Goal: Information Seeking & Learning: Learn about a topic

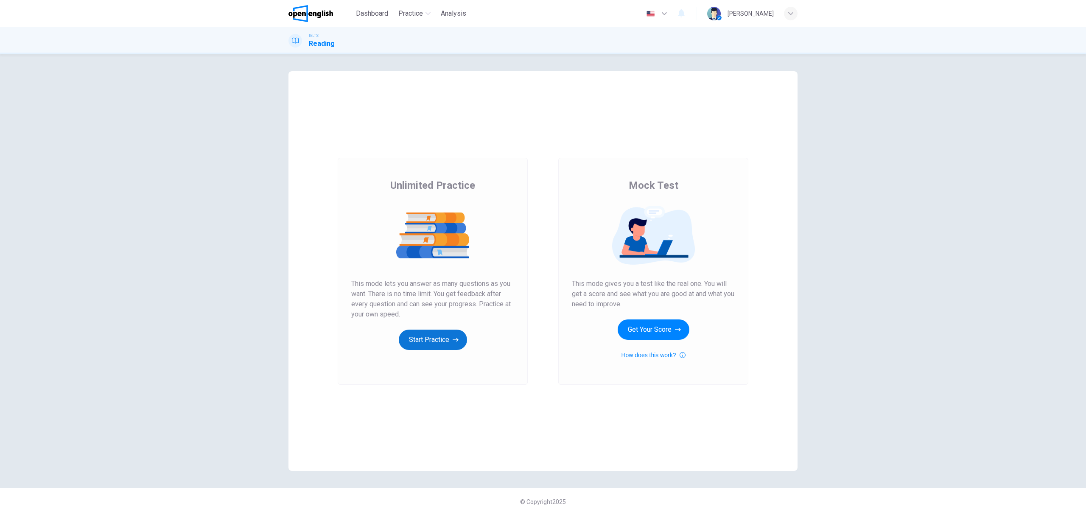
click at [447, 339] on button "Start Practice" at bounding box center [433, 340] width 68 height 20
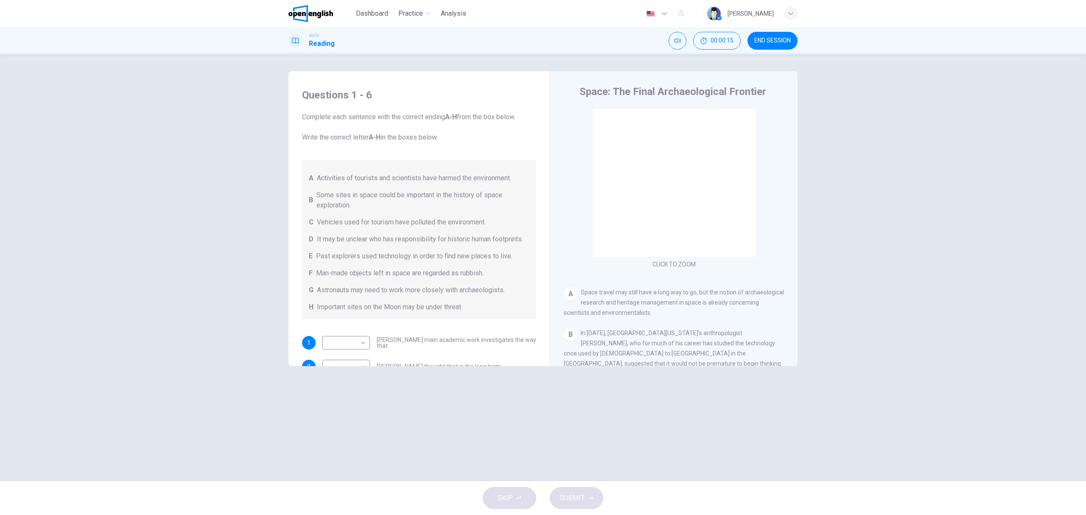
scroll to position [56, 0]
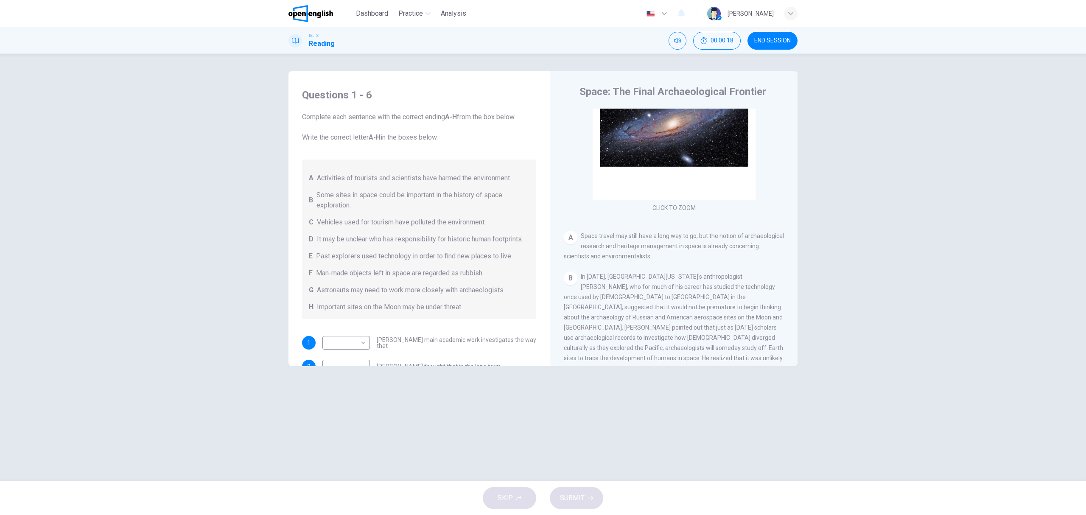
click at [895, 123] on div "Questions 1 - 6 Complete each sentence with the correct ending A-H from the box…" at bounding box center [543, 267] width 1086 height 427
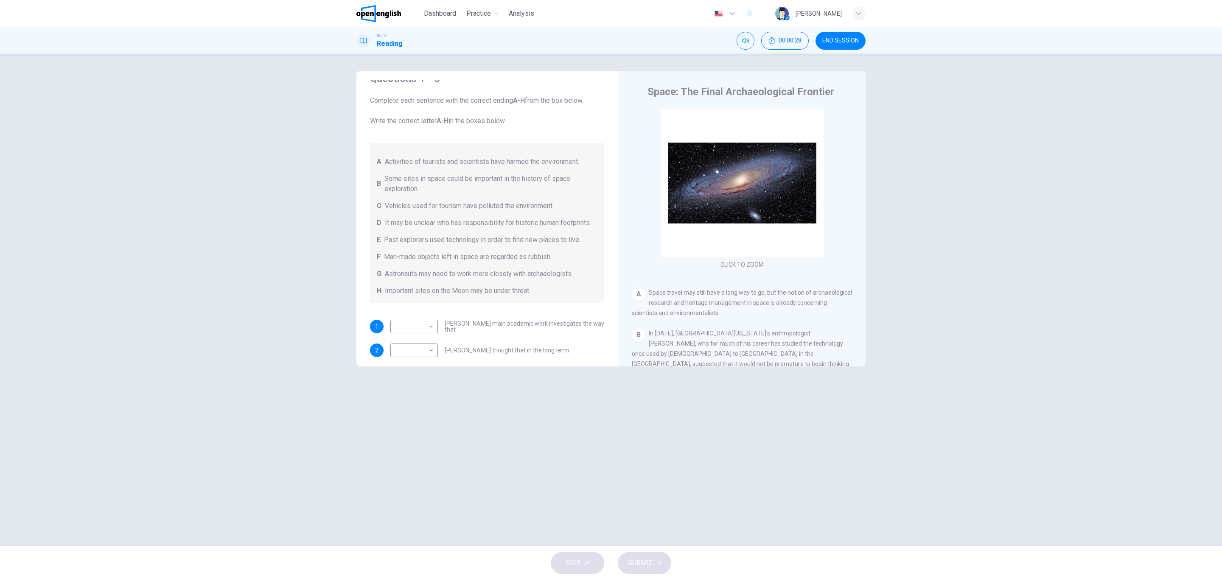
scroll to position [17, 0]
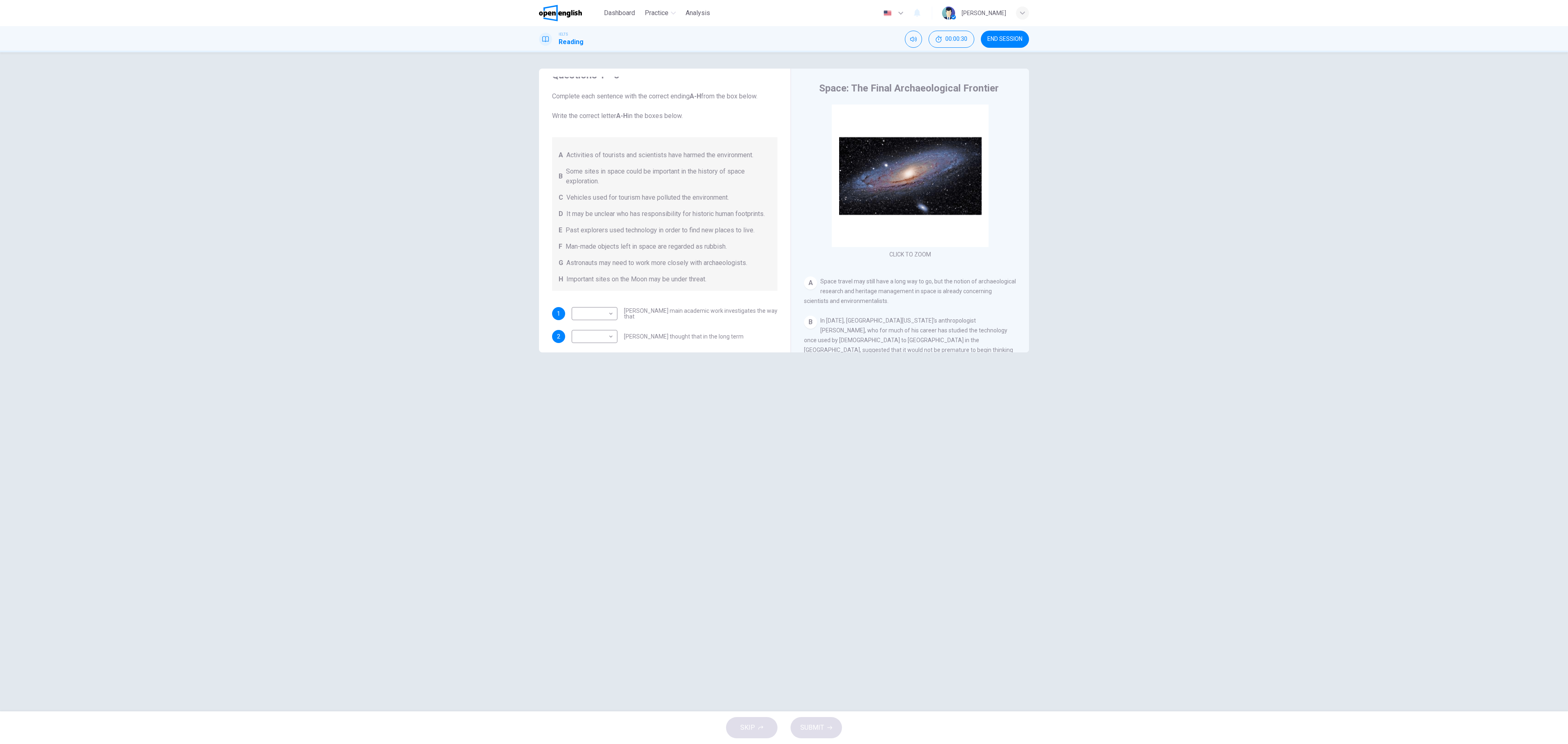
drag, startPoint x: 1014, startPoint y: 1, endPoint x: 790, endPoint y: 356, distance: 419.8
click at [790, 356] on div "Questions 1 - 6 Complete each sentence with the correct ending A-H from the box…" at bounding box center [784, 381] width 516 height 627
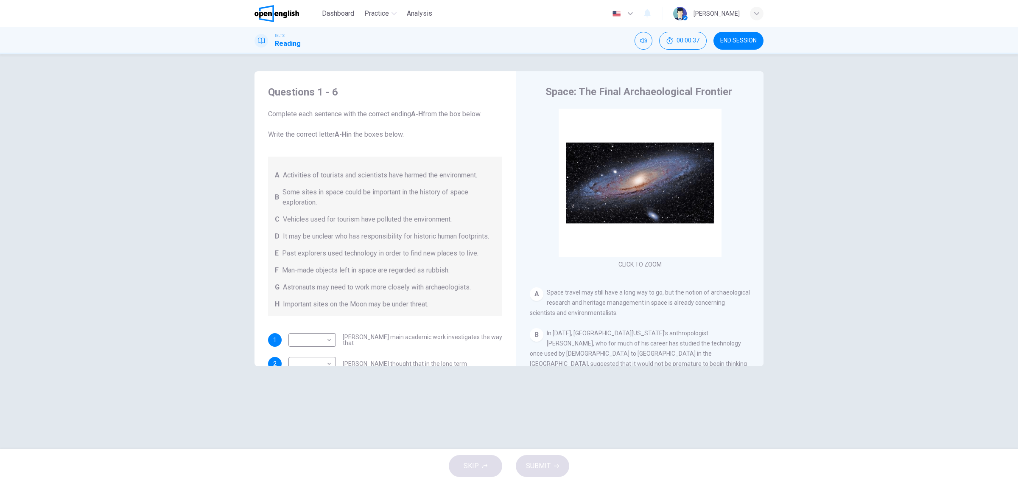
scroll to position [0, 0]
drag, startPoint x: 502, startPoint y: 154, endPoint x: 504, endPoint y: 186, distance: 32.3
click at [504, 185] on div "Questions 1 - 6 Complete each sentence with the correct ending A-H from the box…" at bounding box center [385, 223] width 248 height 286
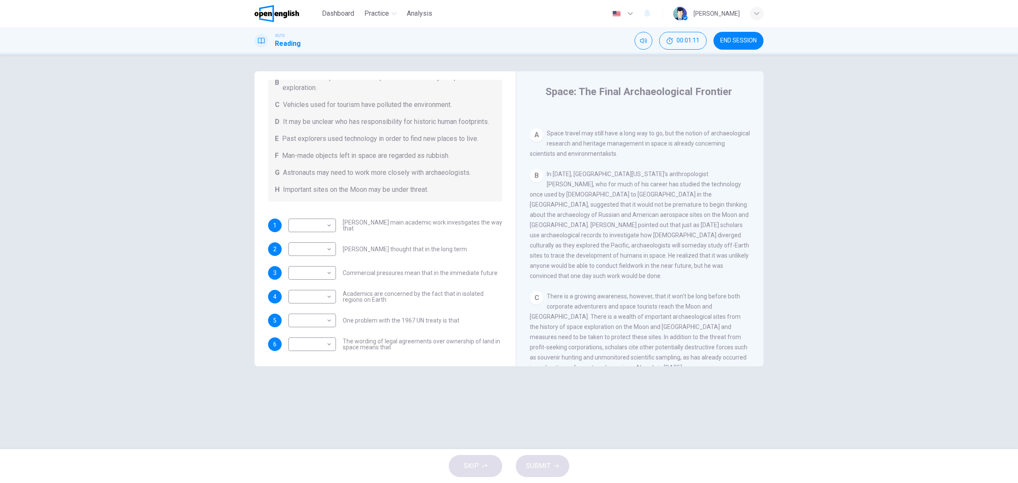
scroll to position [129, 0]
click at [312, 222] on body "This site uses cookies, as explained in our Privacy Policy . If you agree to th…" at bounding box center [509, 241] width 1018 height 483
click at [318, 263] on li "C" at bounding box center [313, 265] width 48 height 14
type input "*"
click at [319, 246] on body "This site uses cookies, as explained in our Privacy Policy . If you agree to th…" at bounding box center [509, 241] width 1018 height 483
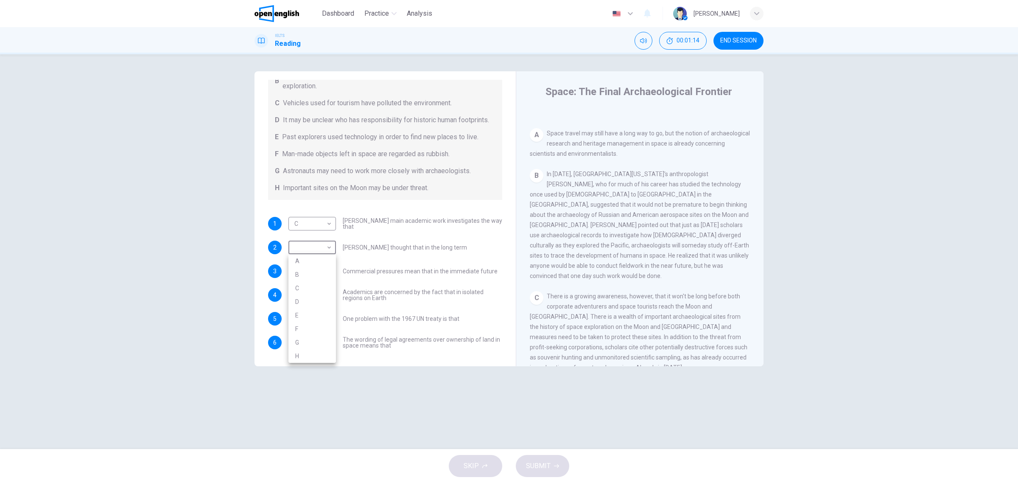
click at [317, 274] on li "B" at bounding box center [313, 275] width 48 height 14
type input "*"
click at [312, 272] on body "This site uses cookies, as explained in our Privacy Policy . If you agree to th…" at bounding box center [509, 241] width 1018 height 483
click at [312, 311] on li "C" at bounding box center [313, 312] width 48 height 14
type input "*"
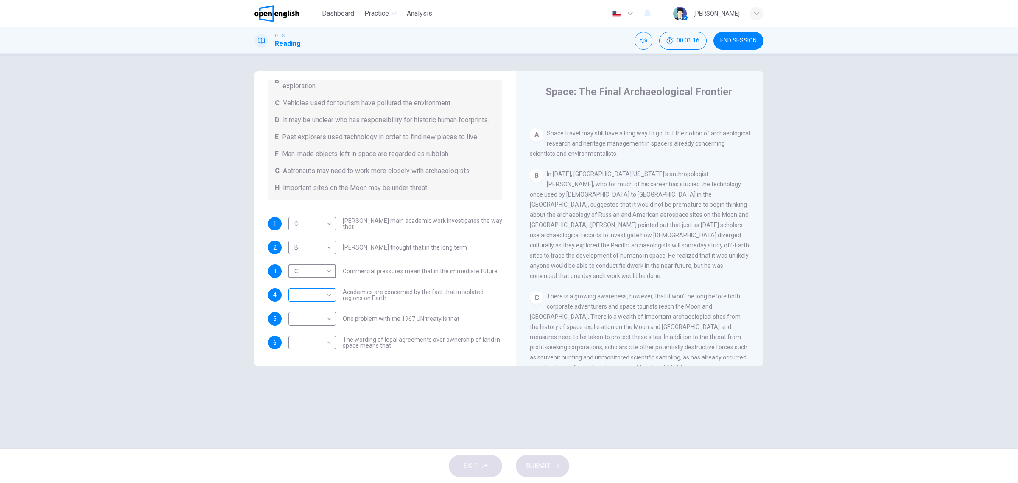
click at [312, 302] on body "This site uses cookies, as explained in our Privacy Policy . If you agree to th…" at bounding box center [509, 241] width 1018 height 483
click at [319, 369] on ul "A B C D E F G H" at bounding box center [313, 356] width 48 height 109
click at [321, 312] on li "A" at bounding box center [313, 309] width 48 height 14
type input "*"
click at [321, 289] on body "This site uses cookies, as explained in our Privacy Policy . If you agree to th…" at bounding box center [509, 241] width 1018 height 483
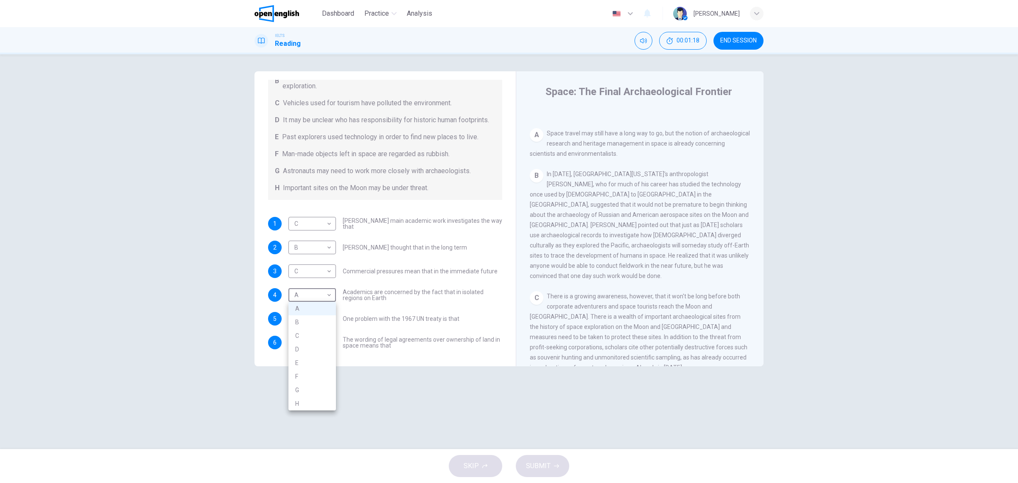
click at [317, 296] on div at bounding box center [509, 241] width 1018 height 483
click at [317, 319] on body "This site uses cookies, as explained in our Privacy Policy . If you agree to th…" at bounding box center [509, 241] width 1018 height 483
click at [308, 395] on li "F" at bounding box center [313, 400] width 48 height 14
type input "*"
click at [311, 338] on body "This site uses cookies, as explained in our Privacy Policy . If you agree to th…" at bounding box center [509, 241] width 1018 height 483
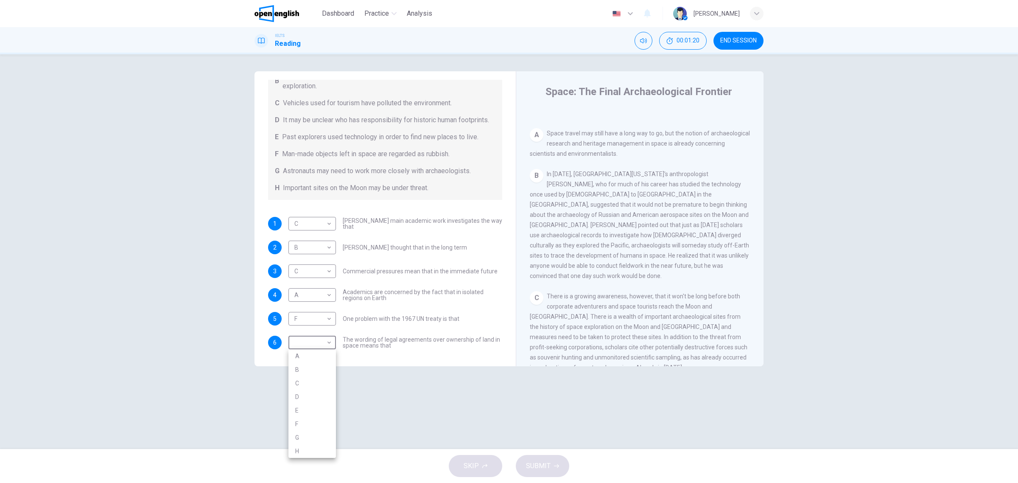
click at [333, 458] on div at bounding box center [509, 241] width 1018 height 483
click at [327, 338] on body "This site uses cookies, as explained in our Privacy Policy . If you agree to th…" at bounding box center [509, 241] width 1018 height 483
click at [303, 439] on li "G" at bounding box center [313, 438] width 48 height 14
type input "*"
click at [531, 469] on span "SUBMIT" at bounding box center [538, 466] width 25 height 12
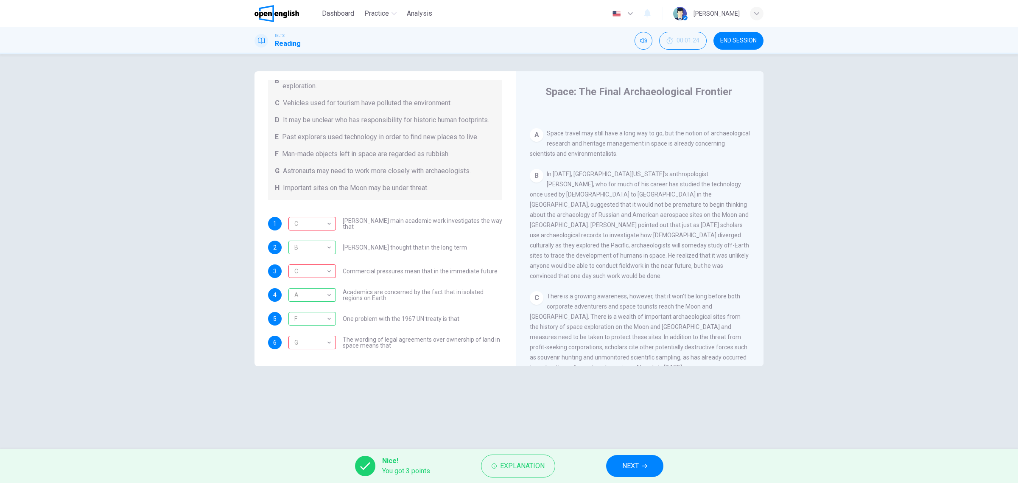
click at [632, 465] on span "NEXT" at bounding box center [630, 466] width 17 height 12
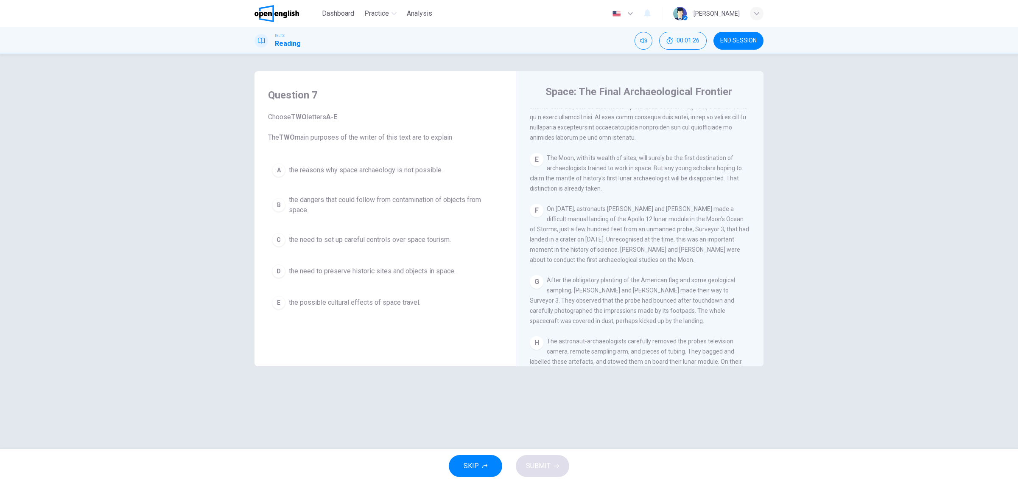
scroll to position [487, 0]
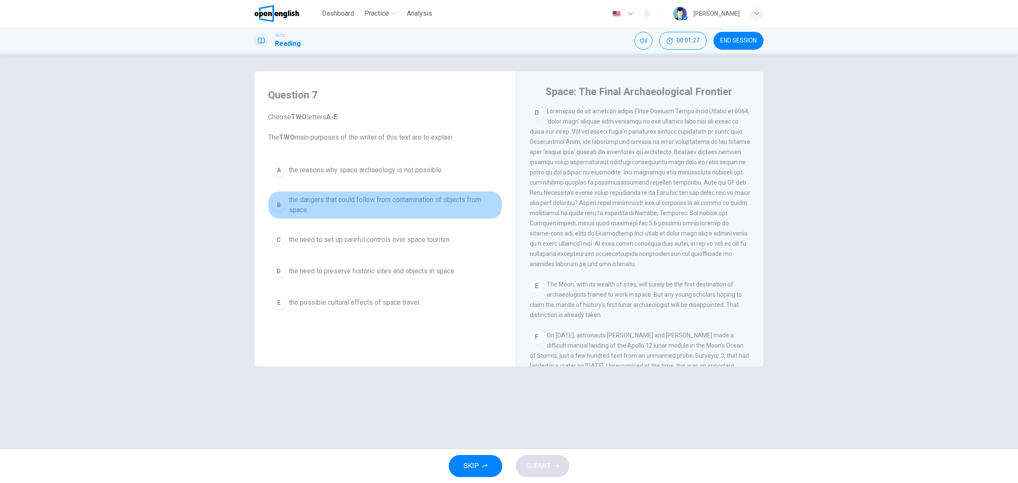
click at [296, 193] on button "B the dangers that could follow from contamination of objects from space." at bounding box center [385, 205] width 234 height 28
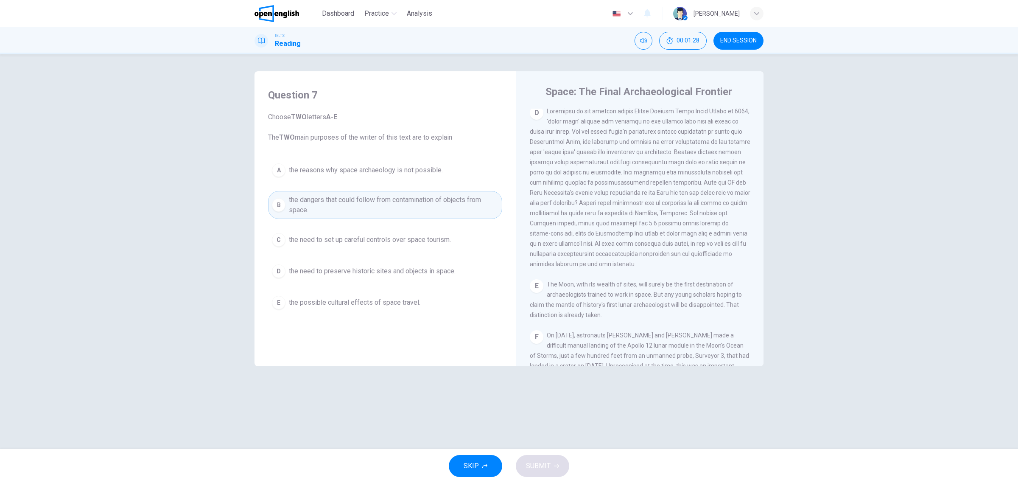
click at [529, 461] on div "SKIP SUBMIT" at bounding box center [509, 466] width 1018 height 34
click at [332, 265] on button "D the need to preserve historic sites and objects in space." at bounding box center [385, 271] width 234 height 21
click at [526, 463] on span "SUBMIT" at bounding box center [538, 466] width 25 height 12
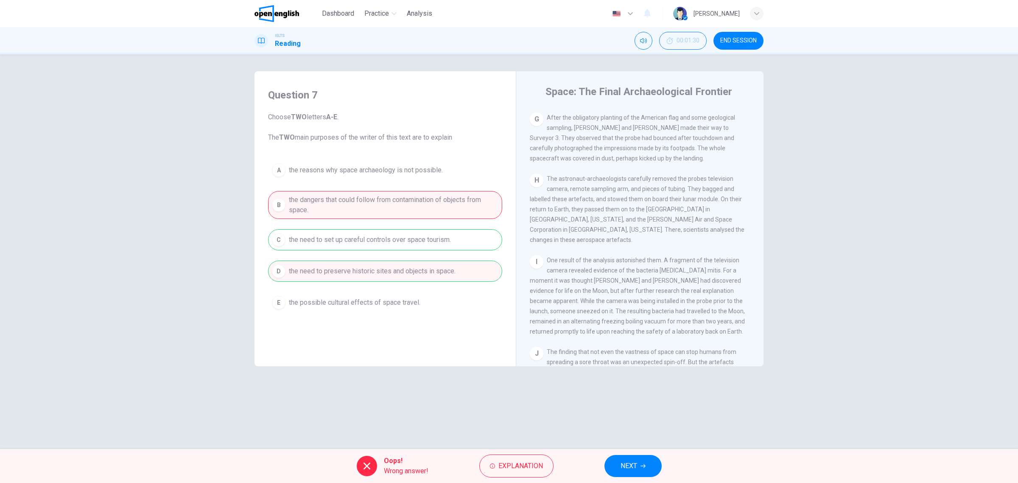
scroll to position [858, 0]
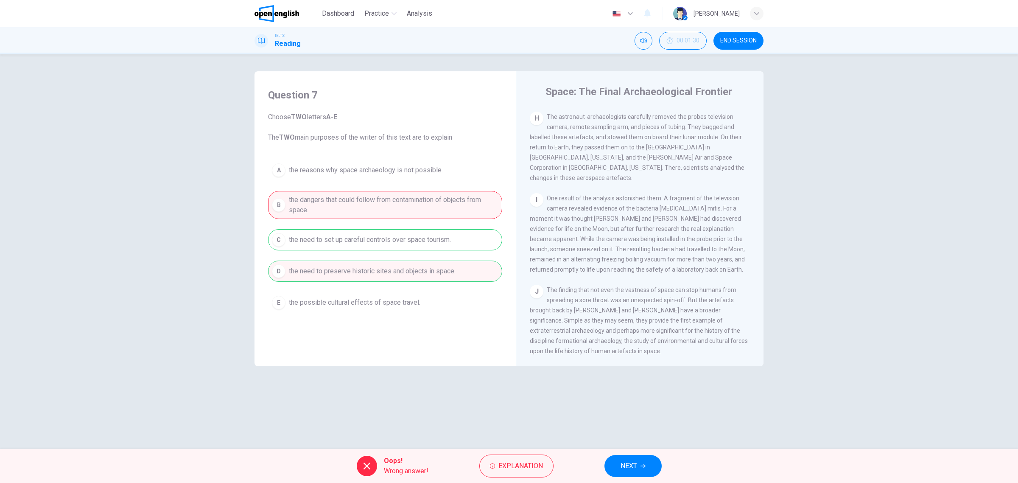
click at [627, 459] on button "NEXT" at bounding box center [633, 466] width 57 height 22
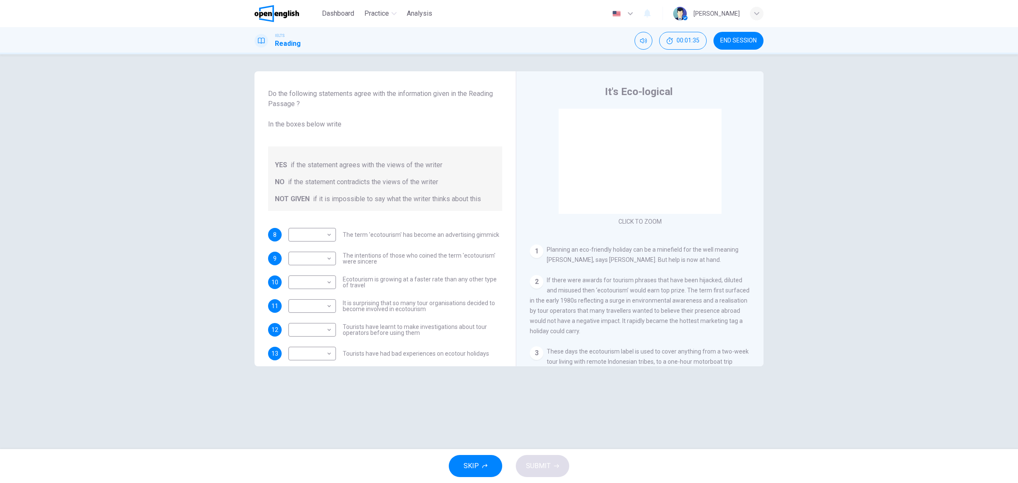
scroll to position [34, 0]
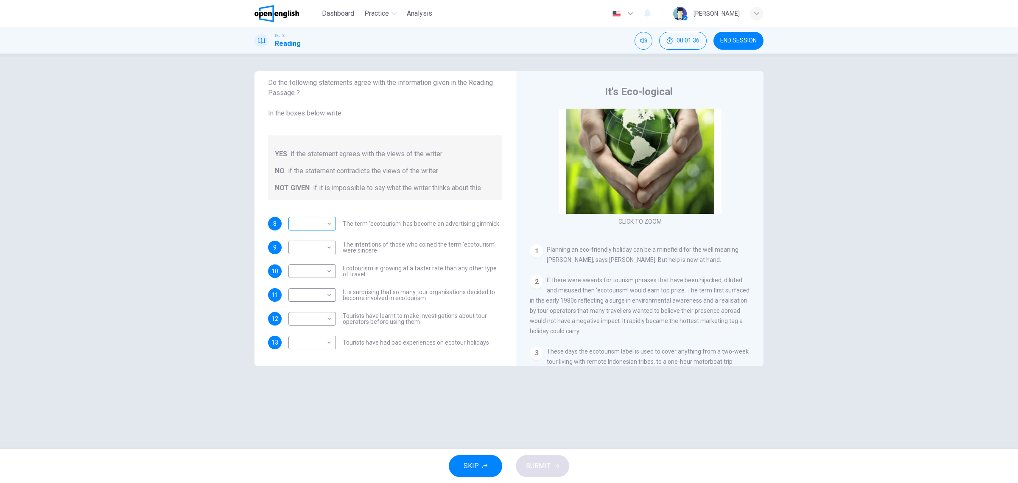
click at [327, 227] on body "This site uses cookies, as explained in our Privacy Policy . If you agree to th…" at bounding box center [509, 241] width 1018 height 483
click at [328, 223] on div at bounding box center [509, 241] width 1018 height 483
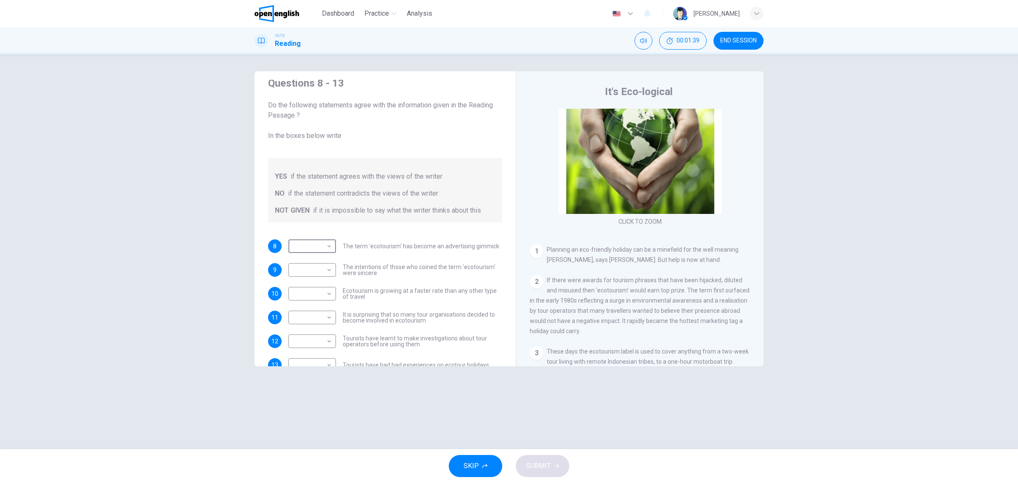
scroll to position [0, 0]
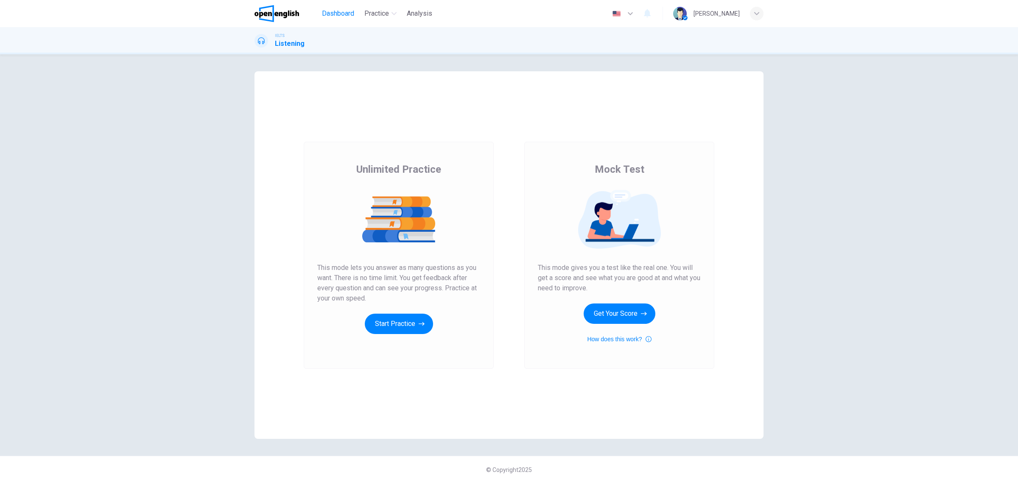
click at [328, 10] on span "Dashboard" at bounding box center [338, 13] width 32 height 10
click at [421, 331] on button "Start Practice" at bounding box center [399, 324] width 68 height 20
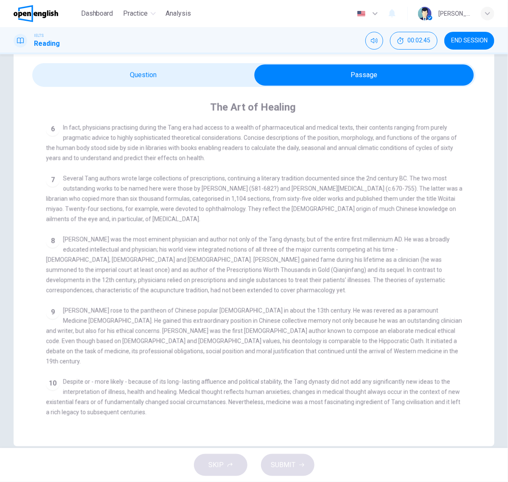
scroll to position [41, 0]
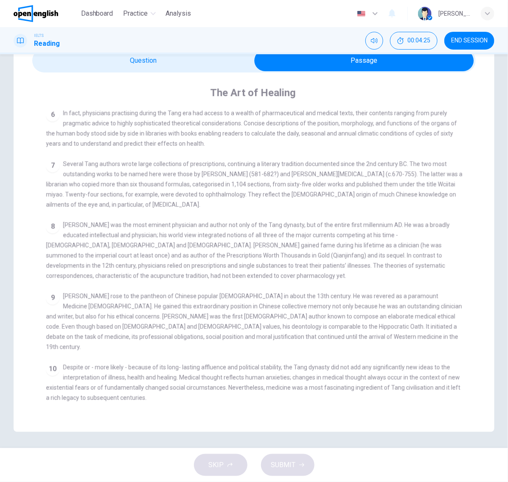
drag, startPoint x: 208, startPoint y: 90, endPoint x: 297, endPoint y: 88, distance: 89.1
click at [297, 88] on div "The Art of Healing" at bounding box center [260, 93] width 428 height 14
drag, startPoint x: 296, startPoint y: 90, endPoint x: 198, endPoint y: 90, distance: 97.6
click at [198, 90] on div "The Art of Healing" at bounding box center [260, 93] width 428 height 14
drag, startPoint x: 208, startPoint y: 92, endPoint x: 297, endPoint y: 92, distance: 89.1
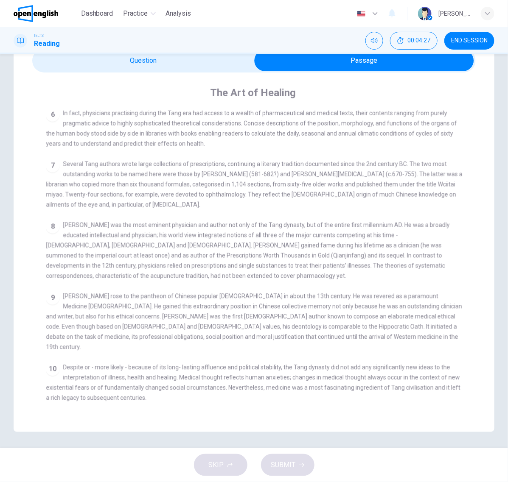
click at [297, 92] on div "The Art of Healing" at bounding box center [260, 93] width 428 height 14
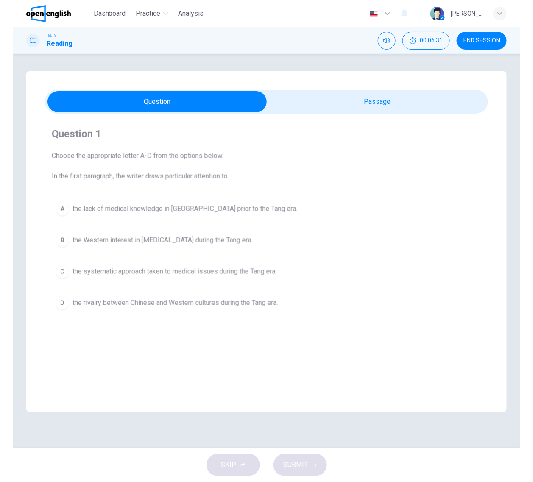
scroll to position [0, 0]
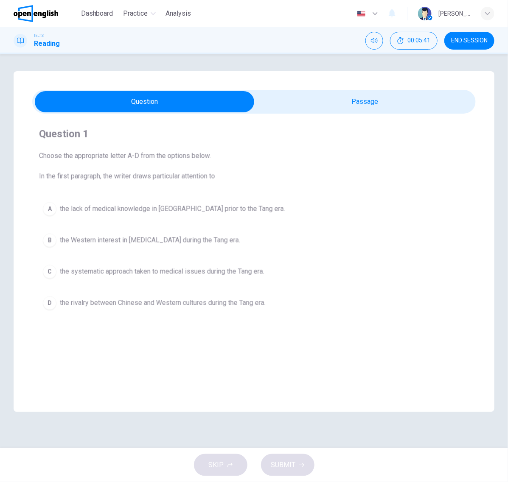
click at [410, 185] on div "Question 1 Choose the appropriate letter A-D from the options below. In the fir…" at bounding box center [253, 220] width 443 height 200
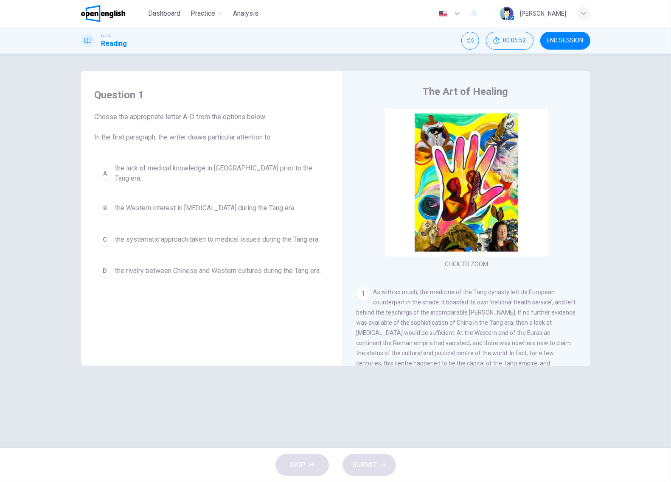
drag, startPoint x: 22, startPoint y: 289, endPoint x: 31, endPoint y: 292, distance: 9.8
click at [28, 291] on div "Question 1 Choose the appropriate letter A-D from the options below. In the fir…" at bounding box center [335, 251] width 671 height 394
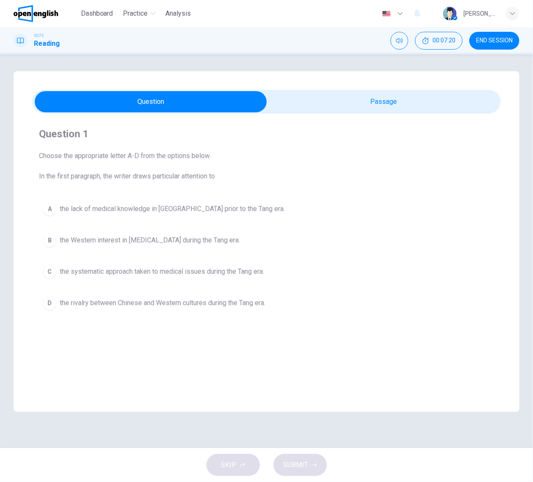
click at [139, 251] on button "B the Western interest in [MEDICAL_DATA] during the Tang era." at bounding box center [266, 240] width 455 height 21
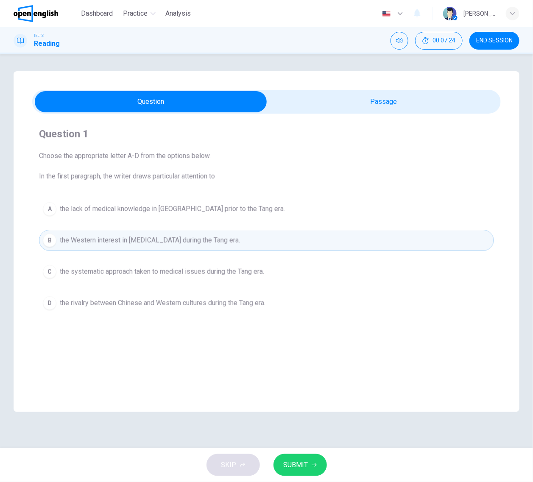
click at [302, 475] on button "SUBMIT" at bounding box center [300, 465] width 53 height 22
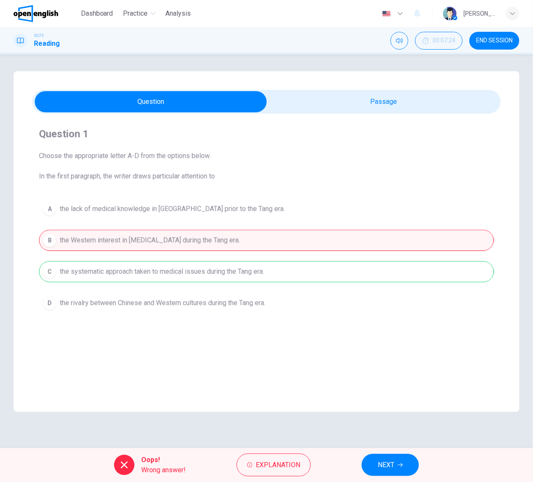
click at [379, 461] on span "NEXT" at bounding box center [386, 466] width 17 height 12
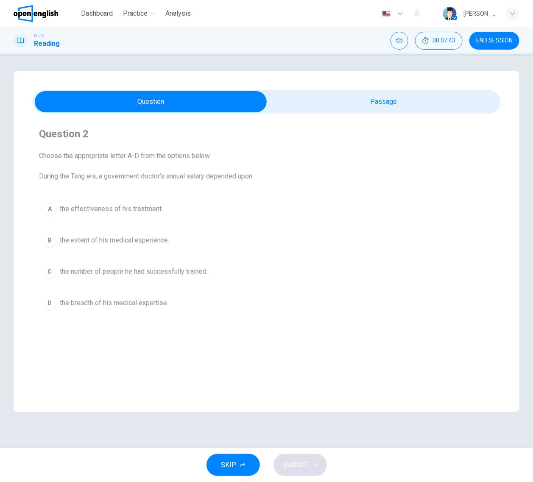
click at [143, 209] on span "the effectiveness of his treatment." at bounding box center [111, 209] width 103 height 10
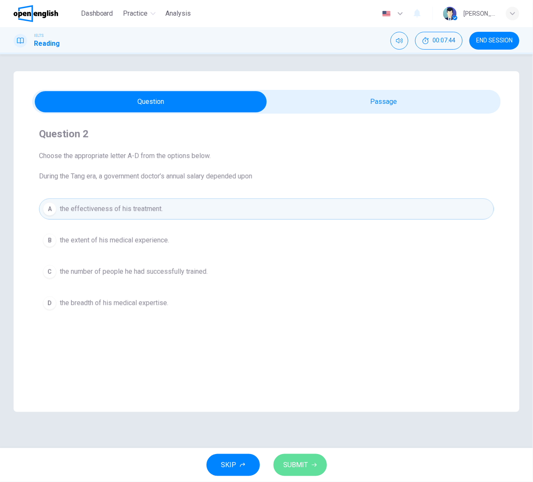
click at [310, 469] on button "SUBMIT" at bounding box center [300, 465] width 53 height 22
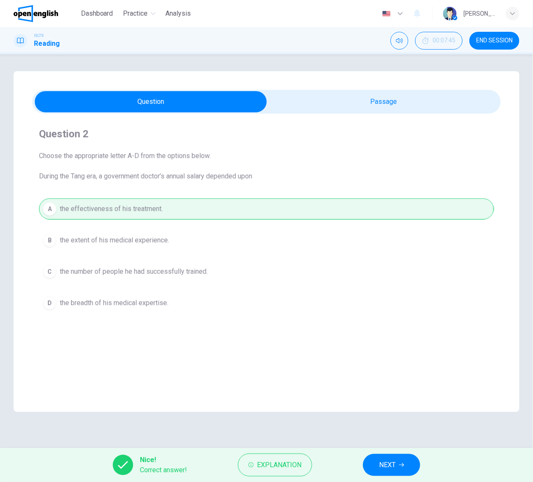
click at [401, 470] on button "NEXT" at bounding box center [391, 465] width 57 height 22
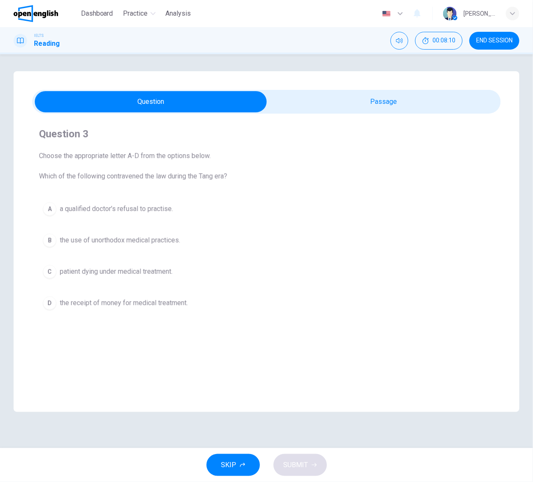
click at [130, 224] on div "A a qualified doctor’s refusal to practise. B the use of unorthodox medical pra…" at bounding box center [266, 256] width 455 height 115
click at [131, 216] on button "A a qualified doctor’s refusal to practise." at bounding box center [266, 209] width 455 height 21
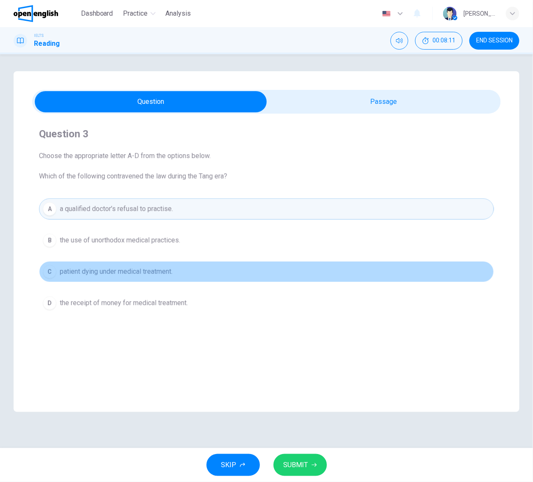
click at [132, 264] on button "C patient dying under medical treatment." at bounding box center [266, 271] width 455 height 21
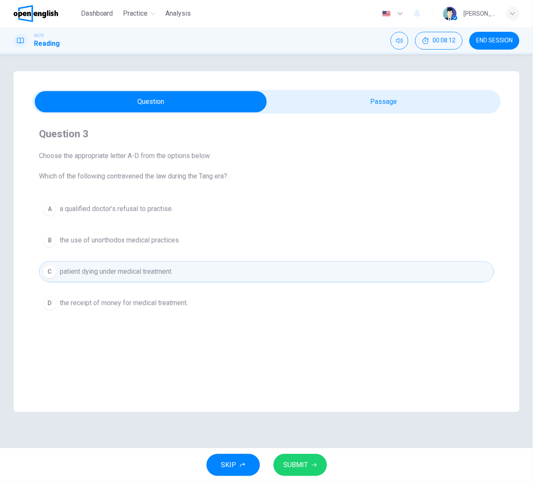
click at [310, 465] on button "SUBMIT" at bounding box center [300, 465] width 53 height 22
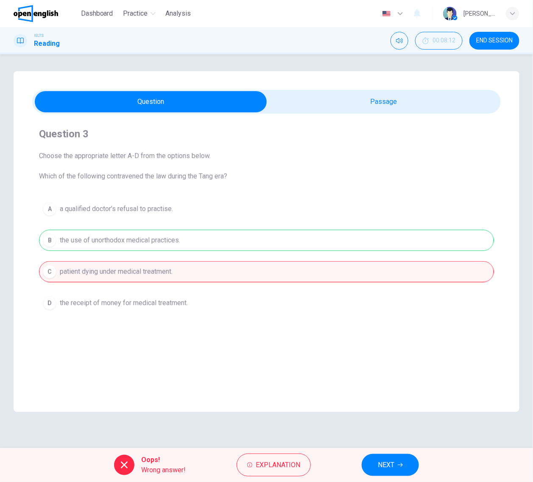
click at [399, 474] on button "NEXT" at bounding box center [390, 465] width 57 height 22
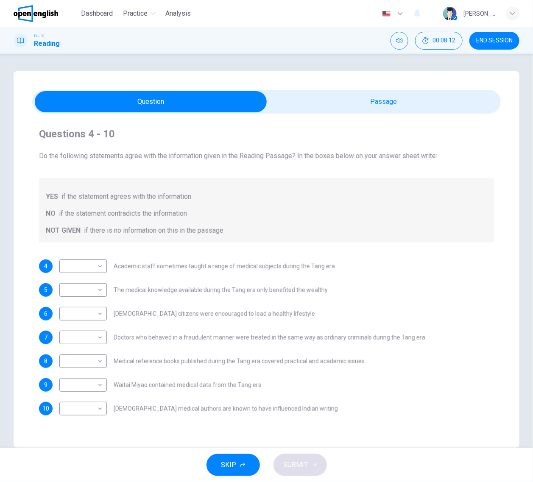
scroll to position [16, 0]
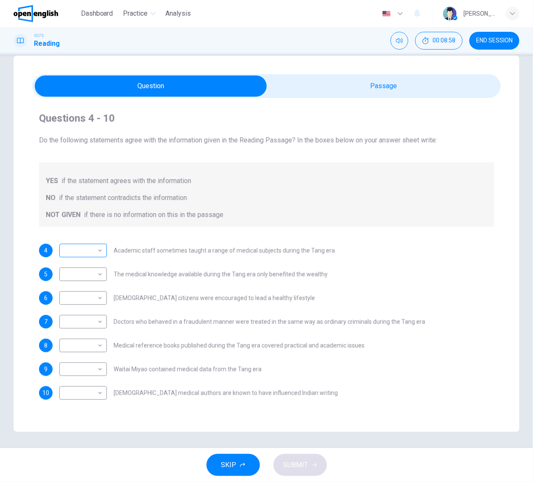
click at [98, 247] on body "This site uses cookies, as explained in our Privacy Policy . If you agree to th…" at bounding box center [266, 241] width 533 height 482
click at [88, 273] on li "NO" at bounding box center [83, 278] width 48 height 14
type input "**"
click at [87, 277] on body "This site uses cookies, as explained in our Privacy Policy . If you agree to th…" at bounding box center [266, 241] width 533 height 482
click at [83, 300] on li "NO" at bounding box center [83, 301] width 48 height 14
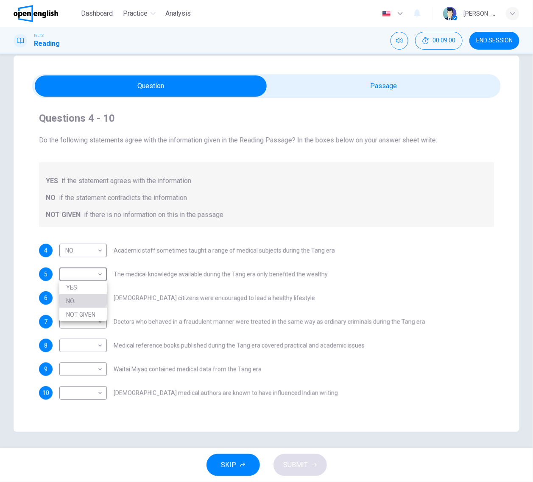
type input "**"
click at [81, 286] on body "This site uses cookies, as explained in our Privacy Policy . If you agree to th…" at bounding box center [266, 241] width 533 height 482
click at [80, 323] on li "NO" at bounding box center [83, 325] width 48 height 14
type input "**"
click at [82, 320] on body "This site uses cookies, as explained in our Privacy Policy . If you agree to th…" at bounding box center [266, 241] width 533 height 482
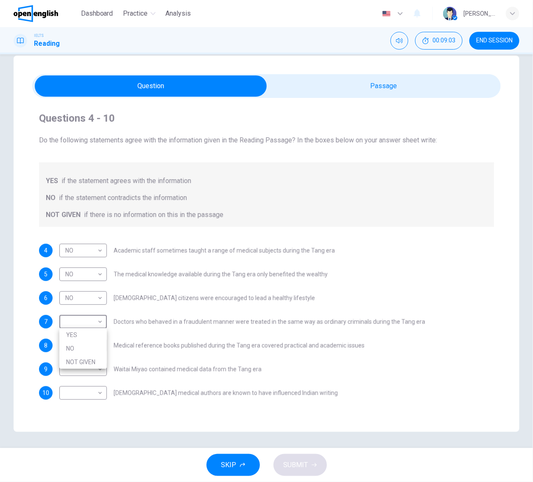
click at [81, 346] on li "NO" at bounding box center [83, 349] width 48 height 14
type input "**"
click at [82, 345] on body "This site uses cookies, as explained in our Privacy Policy . If you agree to th…" at bounding box center [266, 241] width 533 height 482
click at [79, 372] on li "NO" at bounding box center [83, 373] width 48 height 14
type input "**"
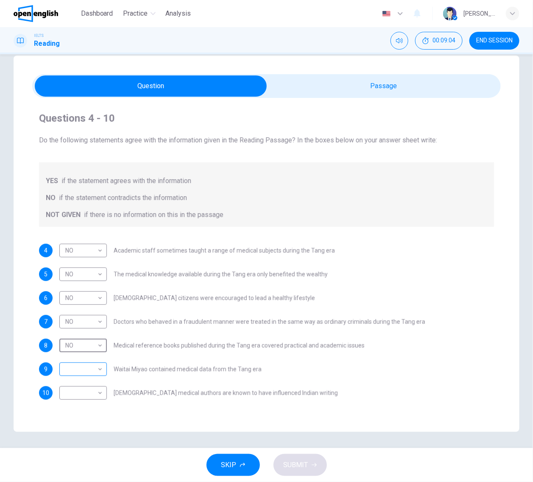
click at [81, 368] on body "This site uses cookies, as explained in our Privacy Policy . If you agree to th…" at bounding box center [266, 241] width 533 height 482
click at [80, 391] on li "NO" at bounding box center [83, 397] width 48 height 14
type input "**"
click at [80, 391] on body "This site uses cookies, as explained in our Privacy Policy . If you agree to th…" at bounding box center [266, 241] width 533 height 482
click at [83, 413] on li "NO" at bounding box center [83, 420] width 48 height 14
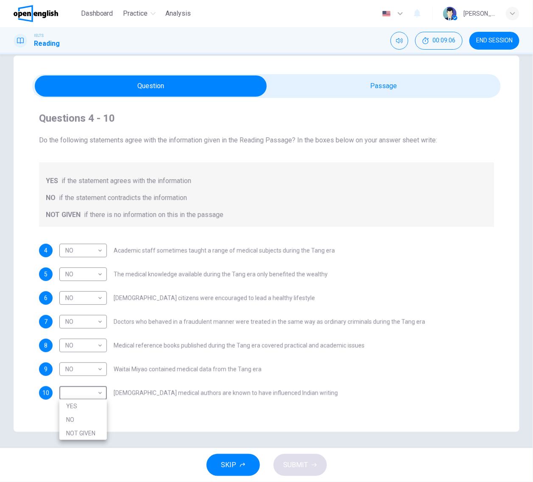
type input "**"
click at [310, 470] on button "SUBMIT" at bounding box center [300, 465] width 53 height 22
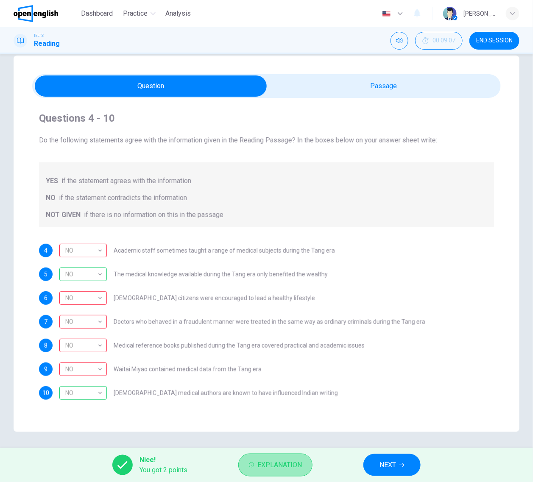
click at [253, 463] on icon "button" at bounding box center [251, 465] width 5 height 5
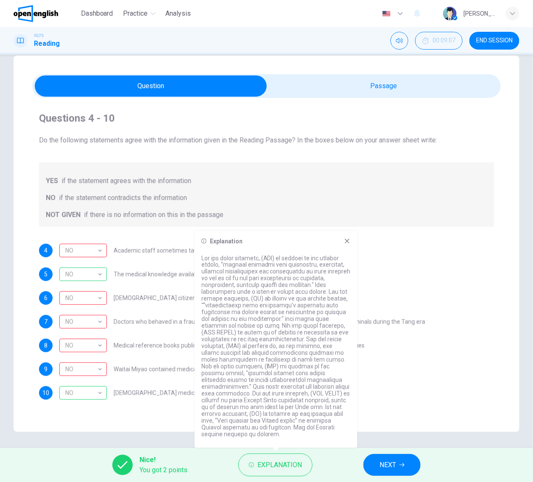
click at [385, 465] on span "NEXT" at bounding box center [388, 466] width 17 height 12
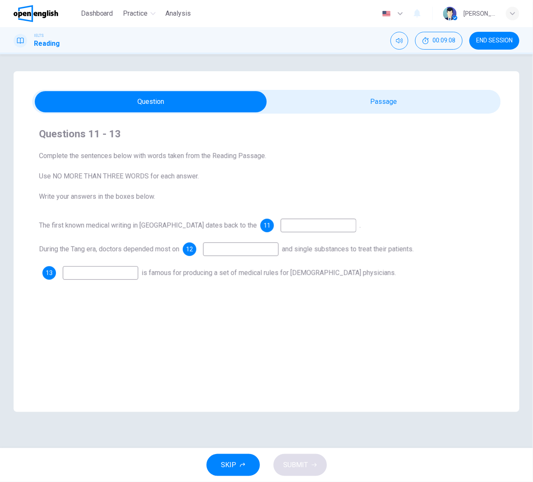
click at [281, 221] on input at bounding box center [319, 226] width 76 height 14
click at [259, 183] on span "Complete the sentences below with words taken from the Reading Passage. Use NO …" at bounding box center [266, 176] width 455 height 51
click at [281, 230] on input at bounding box center [319, 226] width 76 height 14
type input "***"
click at [259, 252] on input at bounding box center [241, 250] width 76 height 14
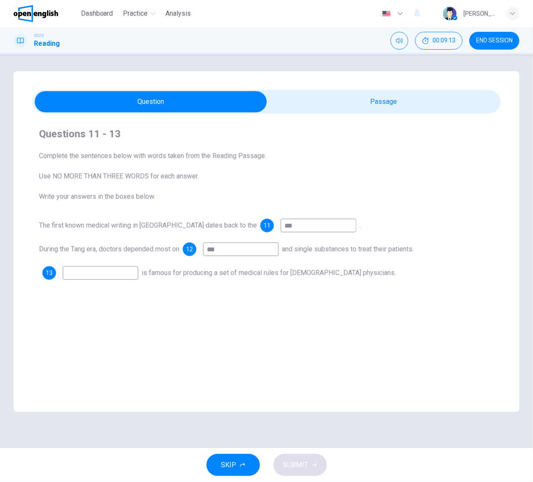
type input "***"
click at [121, 277] on input at bounding box center [101, 273] width 76 height 14
type input "***"
click at [290, 460] on span "SUBMIT" at bounding box center [296, 466] width 25 height 12
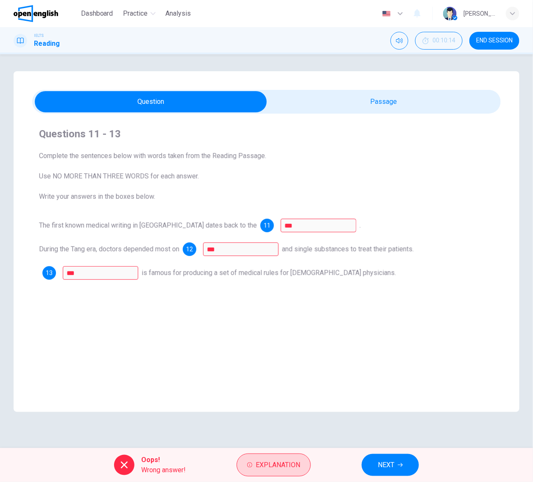
click at [263, 457] on button "Explanation" at bounding box center [274, 465] width 74 height 23
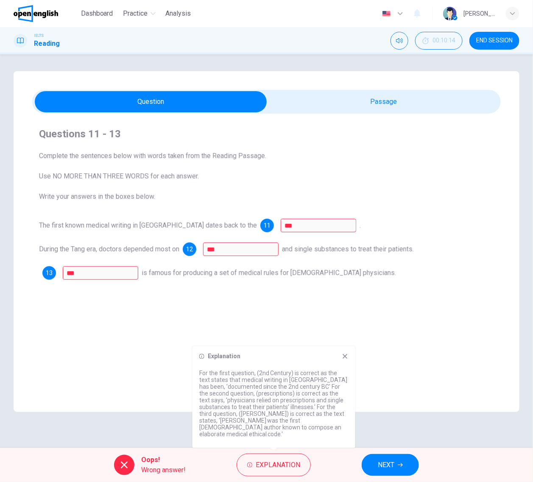
click at [376, 457] on button "NEXT" at bounding box center [390, 465] width 57 height 22
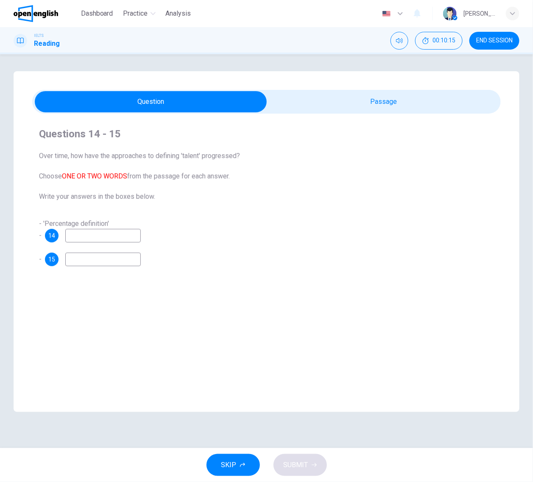
click at [85, 235] on input at bounding box center [103, 236] width 76 height 14
click at [160, 227] on div "- 'Percentage definition' - 14" at bounding box center [266, 231] width 455 height 24
click at [141, 230] on input at bounding box center [103, 236] width 76 height 14
type input "***"
click at [128, 253] on input at bounding box center [103, 260] width 76 height 14
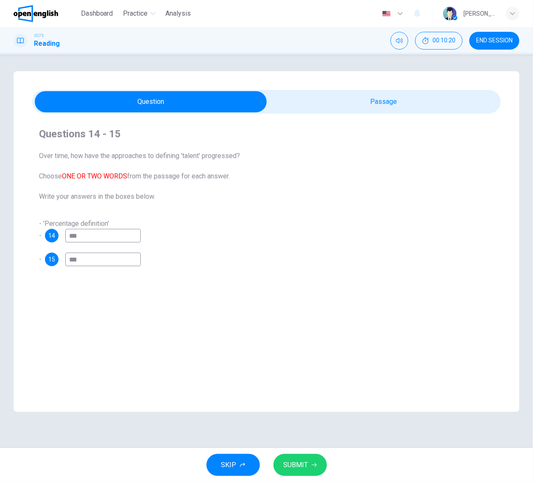
type input "***"
click at [316, 472] on button "SUBMIT" at bounding box center [300, 465] width 53 height 22
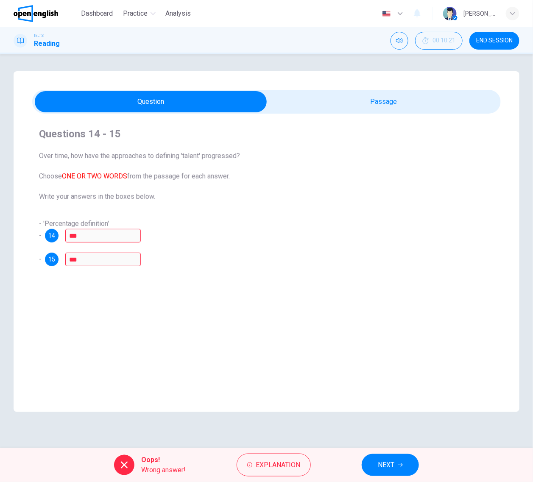
click at [280, 449] on div "Oops! Wrong answer! Explanation NEXT" at bounding box center [266, 465] width 533 height 34
click at [282, 458] on button "Explanation" at bounding box center [274, 465] width 74 height 23
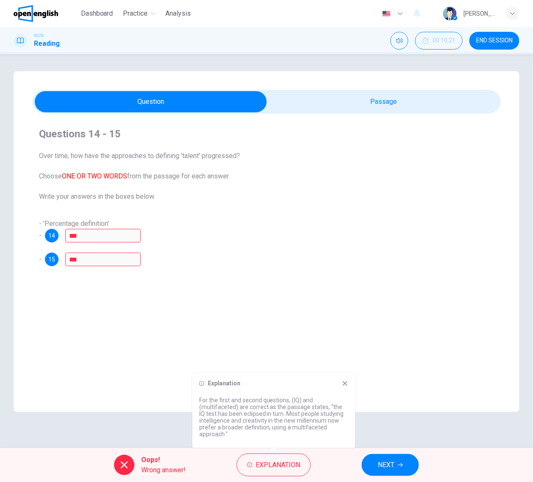
click at [403, 246] on div "- 'Percentage definition' - 14 *** - 15 ***" at bounding box center [266, 243] width 455 height 48
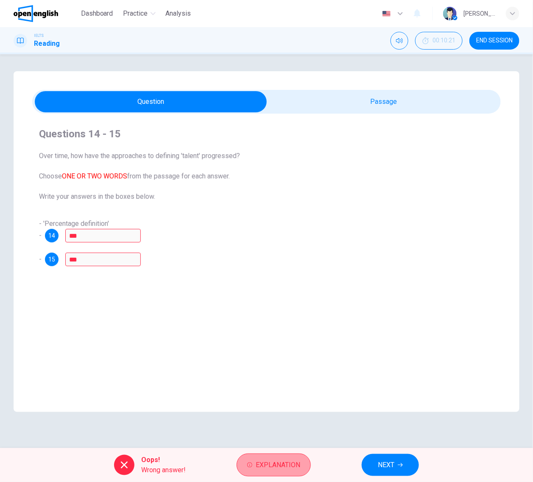
click at [303, 471] on button "Explanation" at bounding box center [274, 465] width 74 height 23
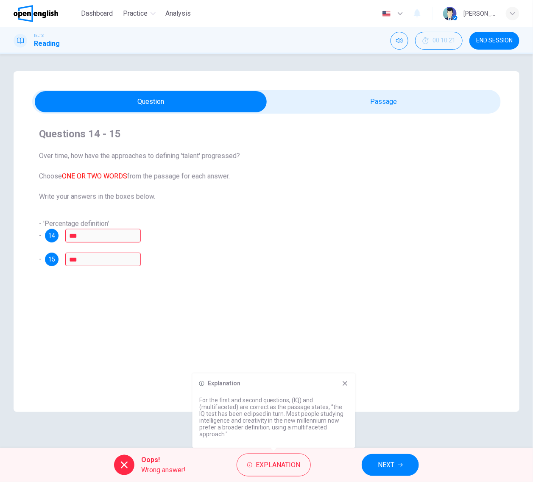
click at [395, 461] on span "NEXT" at bounding box center [386, 466] width 17 height 12
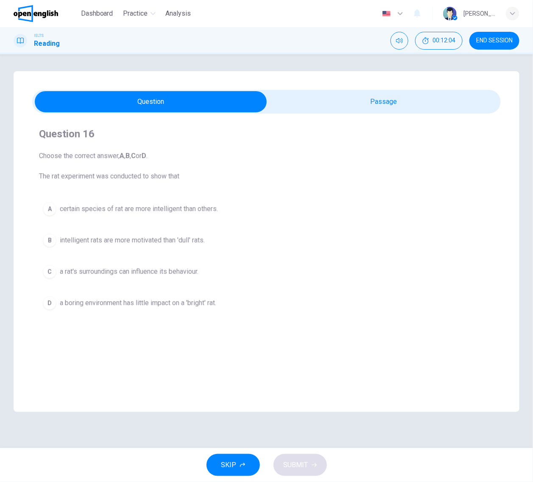
click at [151, 306] on span "a boring environment has little impact on a 'bright' rat." at bounding box center [138, 303] width 157 height 10
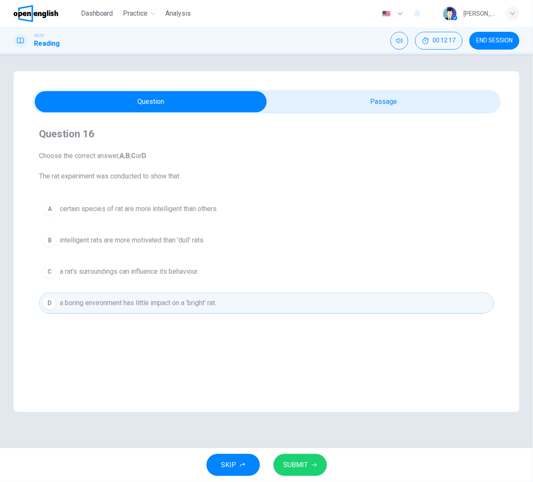
click at [311, 455] on button "SUBMIT" at bounding box center [300, 465] width 53 height 22
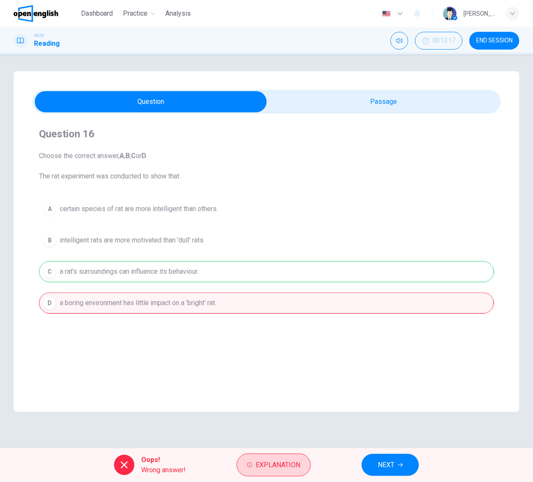
click at [294, 461] on span "Explanation" at bounding box center [278, 466] width 45 height 12
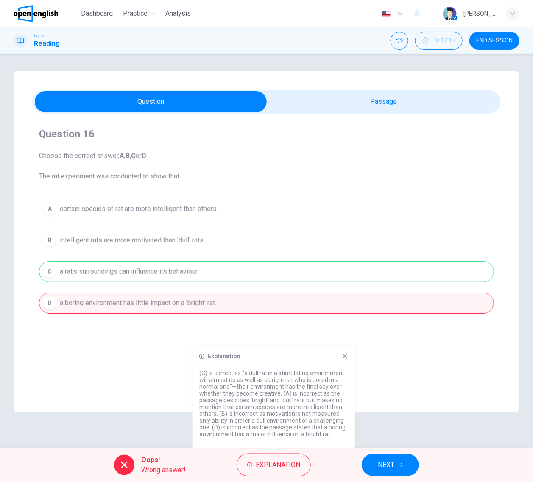
click at [393, 460] on button "NEXT" at bounding box center [390, 465] width 57 height 22
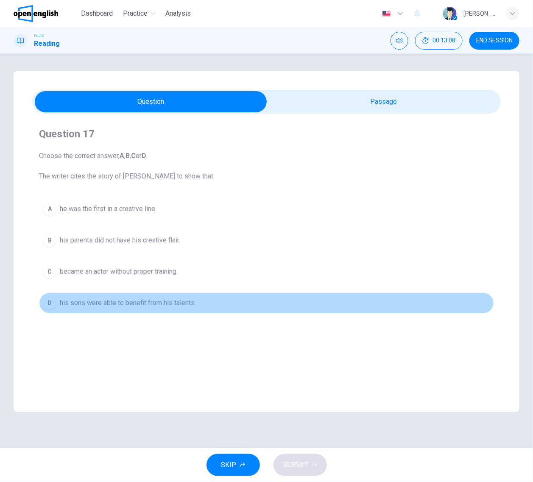
click at [123, 306] on span "his sons were able to benefit from his talents." at bounding box center [128, 303] width 136 height 10
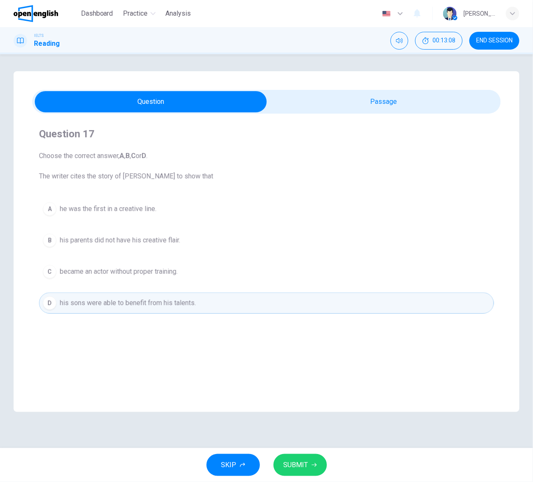
click at [304, 465] on span "SUBMIT" at bounding box center [296, 466] width 25 height 12
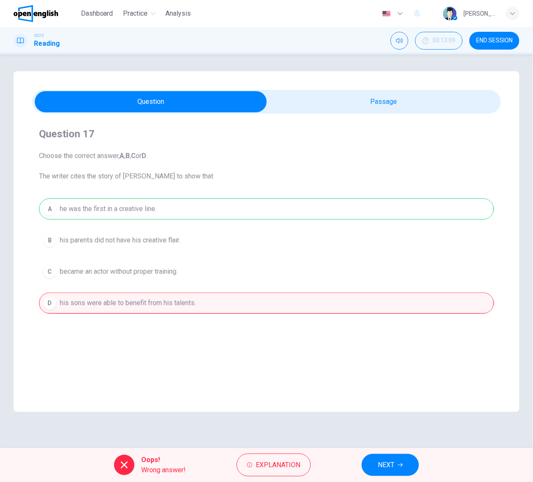
click at [283, 453] on div "Oops! Wrong answer! Explanation NEXT" at bounding box center [266, 465] width 533 height 34
click at [298, 469] on span "Explanation" at bounding box center [278, 466] width 45 height 12
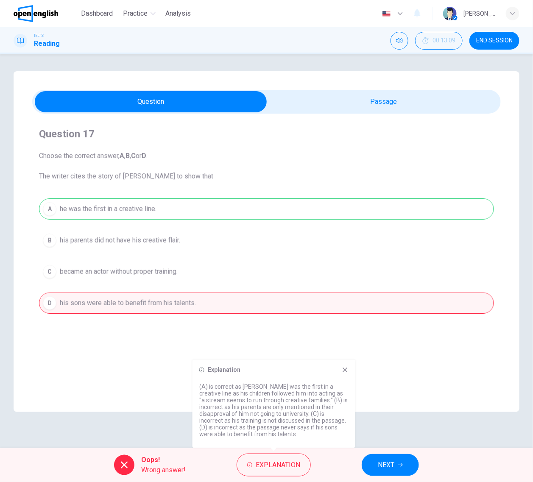
click at [395, 470] on button "NEXT" at bounding box center [390, 465] width 57 height 22
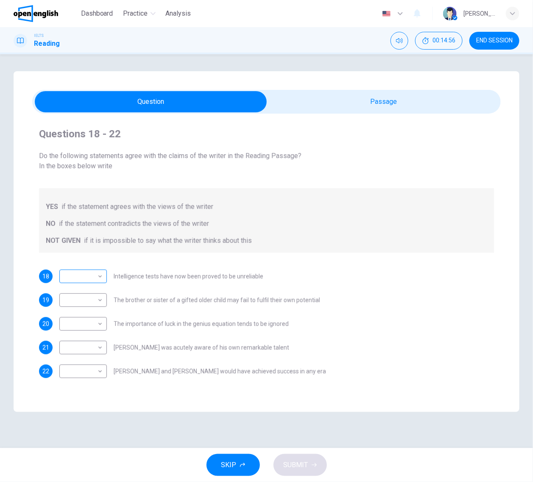
click at [62, 272] on body "This site uses cookies, as explained in our Privacy Policy . If you agree to th…" at bounding box center [266, 241] width 533 height 482
click at [81, 293] on li "NO" at bounding box center [83, 294] width 48 height 14
type input "**"
click at [87, 289] on body "This site uses cookies, as explained in our Privacy Policy . If you agree to th…" at bounding box center [266, 241] width 533 height 482
click at [86, 316] on li "NO" at bounding box center [83, 318] width 48 height 14
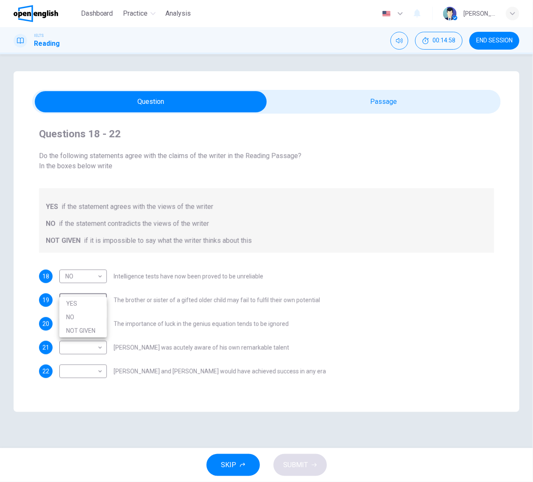
type input "**"
click at [86, 316] on body "This site uses cookies, as explained in our Privacy Policy . If you agree to th…" at bounding box center [266, 241] width 533 height 482
click at [85, 345] on li "NO" at bounding box center [83, 341] width 48 height 14
type input "**"
click at [85, 336] on body "This site uses cookies, as explained in our Privacy Policy . If you agree to th…" at bounding box center [266, 241] width 533 height 482
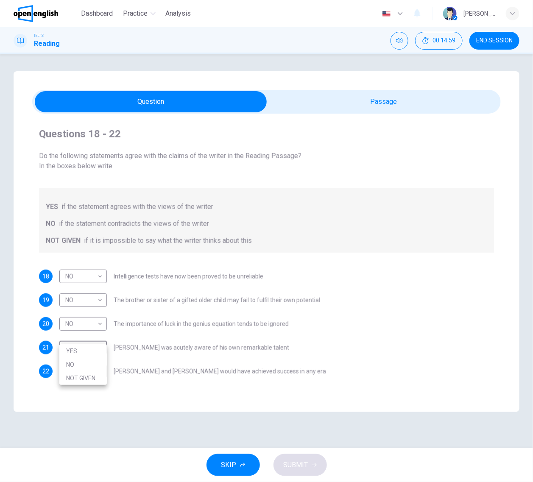
click at [88, 365] on li "NO" at bounding box center [83, 365] width 48 height 14
type input "**"
click at [84, 353] on body "This site uses cookies, as explained in our Privacy Policy . If you agree to th…" at bounding box center [266, 241] width 533 height 482
click at [81, 381] on li "YES" at bounding box center [83, 375] width 48 height 14
type input "***"
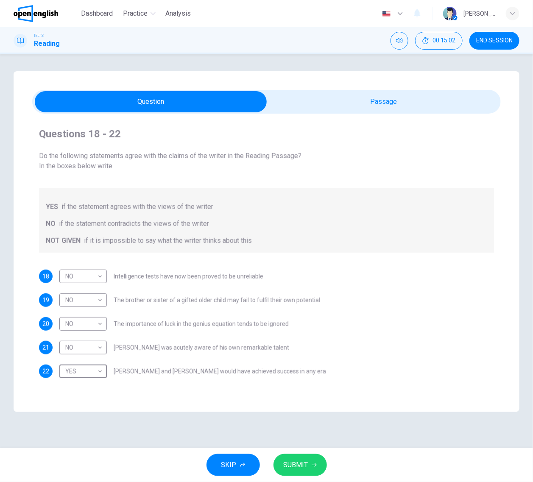
click at [304, 464] on span "SUBMIT" at bounding box center [296, 466] width 25 height 12
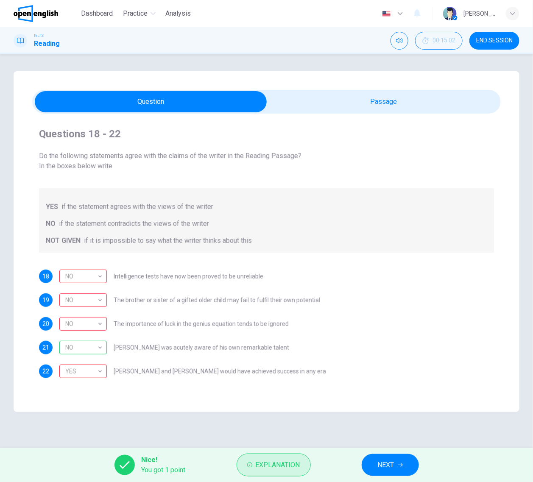
click at [298, 462] on span "Explanation" at bounding box center [278, 466] width 45 height 12
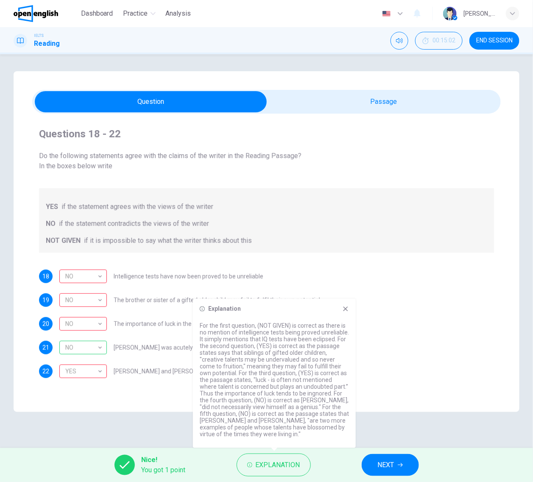
click at [380, 457] on button "NEXT" at bounding box center [390, 465] width 57 height 22
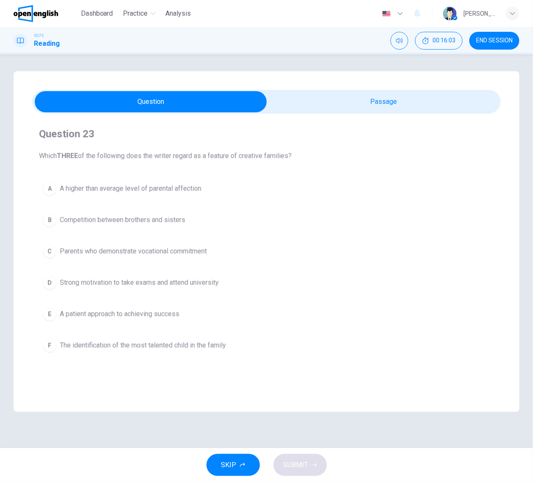
click at [139, 204] on div "A A higher than average level of parental affection B Competition between broth…" at bounding box center [266, 267] width 455 height 178
click at [131, 179] on button "A A higher than average level of parental affection" at bounding box center [266, 188] width 455 height 21
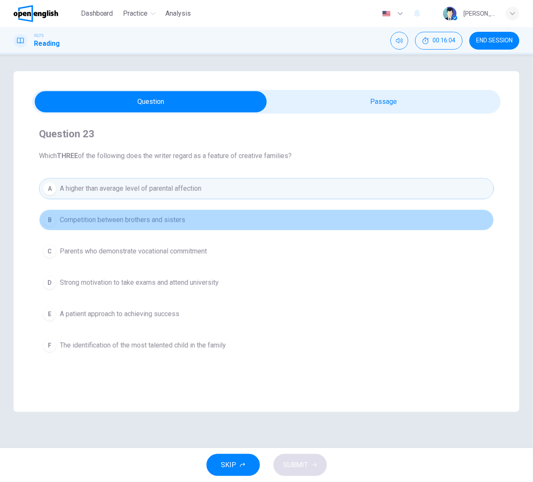
click at [130, 226] on button "B Competition between brothers and sisters" at bounding box center [266, 220] width 455 height 21
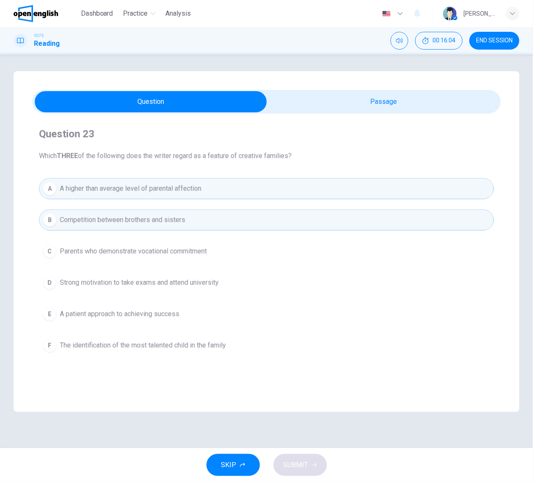
click at [128, 253] on span "Parents who demonstrate vocational commitment" at bounding box center [133, 252] width 147 height 10
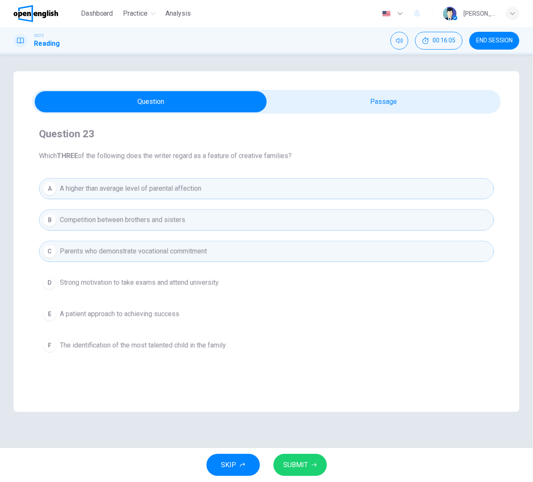
click at [325, 461] on button "SUBMIT" at bounding box center [300, 465] width 53 height 22
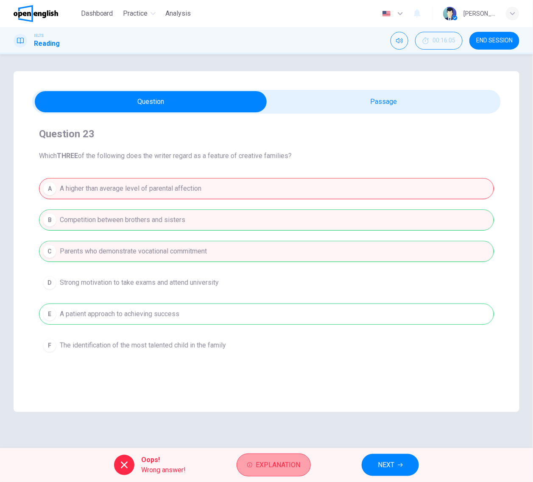
click at [298, 461] on span "Explanation" at bounding box center [278, 466] width 45 height 12
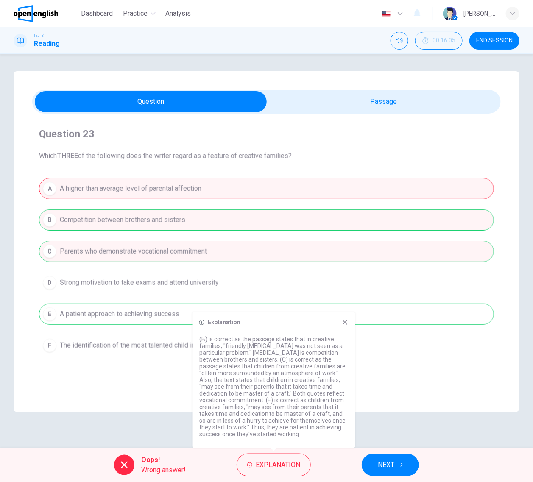
click at [397, 459] on button "NEXT" at bounding box center [390, 465] width 57 height 22
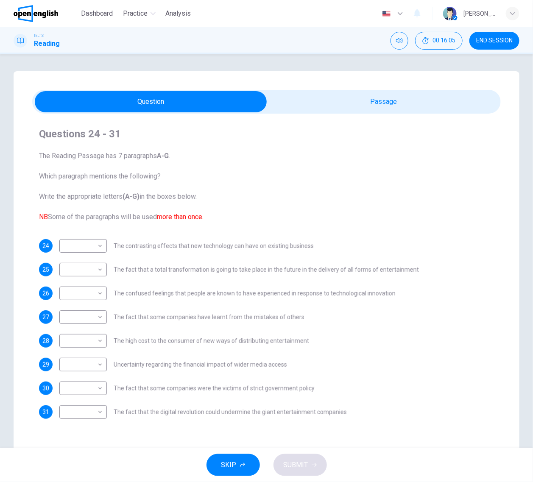
scroll to position [20, 0]
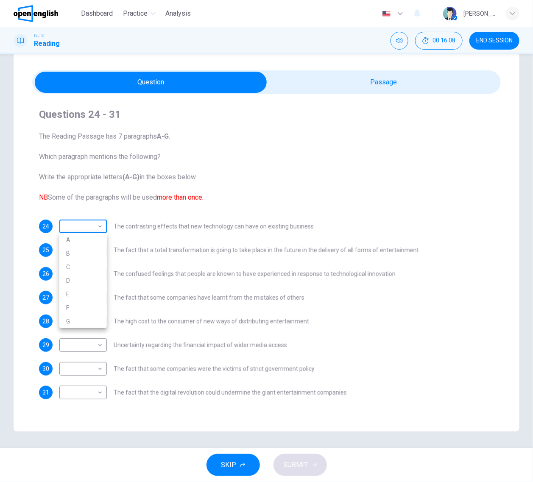
click at [77, 221] on body "This site uses cookies, as explained in our Privacy Policy . If you agree to th…" at bounding box center [266, 241] width 533 height 482
click at [95, 264] on li "C" at bounding box center [83, 268] width 48 height 14
type input "*"
click at [90, 251] on body "This site uses cookies, as explained in our Privacy Policy . If you agree to th…" at bounding box center [266, 241] width 533 height 482
click at [87, 285] on li "C" at bounding box center [83, 291] width 48 height 14
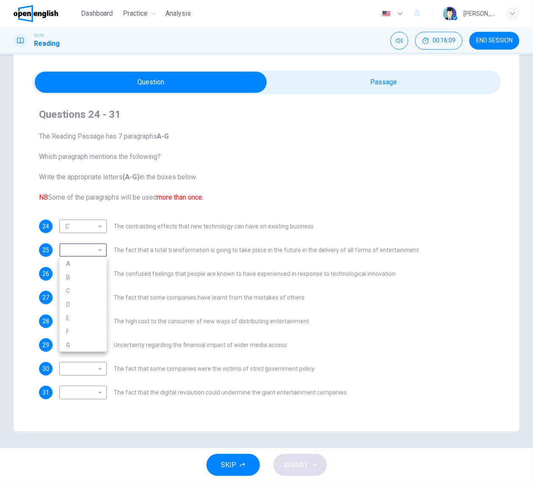
type input "*"
click at [90, 272] on body "This site uses cookies, as explained in our Privacy Policy . If you agree to th…" at bounding box center [266, 241] width 533 height 482
click at [83, 325] on li "D" at bounding box center [83, 329] width 48 height 14
type input "*"
click at [83, 293] on body "This site uses cookies, as explained in our Privacy Policy . If you agree to th…" at bounding box center [266, 241] width 533 height 482
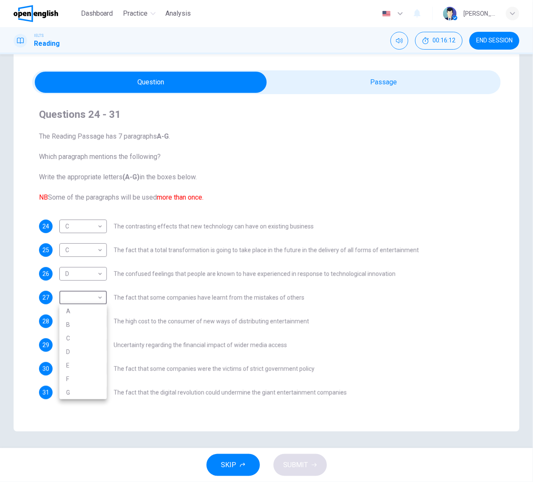
click at [86, 337] on li "C" at bounding box center [83, 339] width 48 height 14
type input "*"
click at [84, 313] on body "This site uses cookies, as explained in our Privacy Policy . If you agree to th…" at bounding box center [266, 241] width 533 height 482
click at [94, 366] on li "C" at bounding box center [83, 363] width 48 height 14
type input "*"
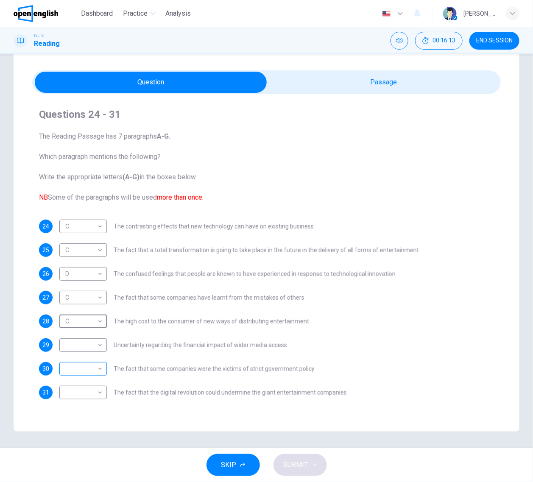
click at [93, 361] on body "This site uses cookies, as explained in our Privacy Policy . If you agree to th…" at bounding box center [266, 241] width 533 height 482
click at [92, 395] on li "B" at bounding box center [83, 397] width 48 height 14
type input "*"
click at [88, 345] on body "This site uses cookies, as explained in our Privacy Policy . If you agree to th…" at bounding box center [266, 241] width 533 height 482
click at [84, 357] on li "A" at bounding box center [83, 359] width 48 height 14
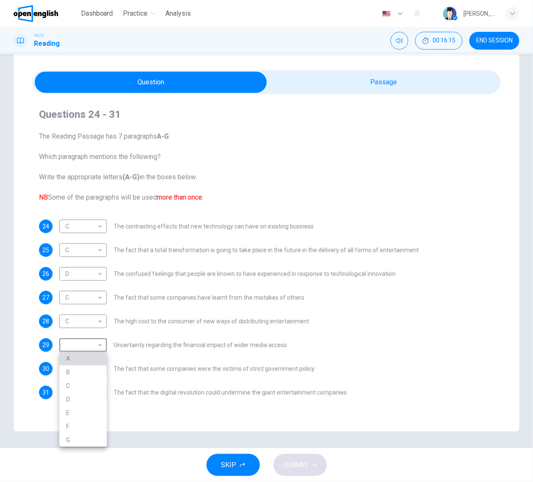
type input "*"
click at [84, 388] on body "This site uses cookies, as explained in our Privacy Policy . If you agree to th…" at bounding box center [266, 241] width 533 height 482
click at [87, 412] on li "C" at bounding box center [83, 415] width 48 height 14
type input "*"
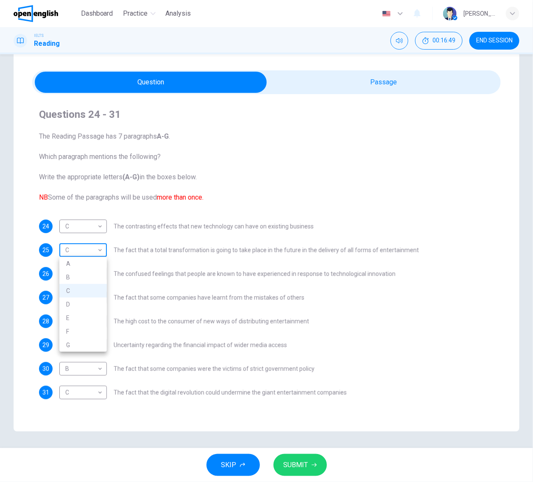
click at [87, 244] on body "This site uses cookies, as explained in our Privacy Policy . If you agree to th…" at bounding box center [266, 241] width 533 height 482
click at [86, 228] on div at bounding box center [266, 241] width 533 height 482
click at [87, 228] on body "This site uses cookies, as explained in our Privacy Policy . If you agree to th…" at bounding box center [266, 241] width 533 height 482
click at [87, 228] on div at bounding box center [266, 241] width 533 height 482
click at [87, 228] on body "This site uses cookies, as explained in our Privacy Policy . If you agree to th…" at bounding box center [266, 241] width 533 height 482
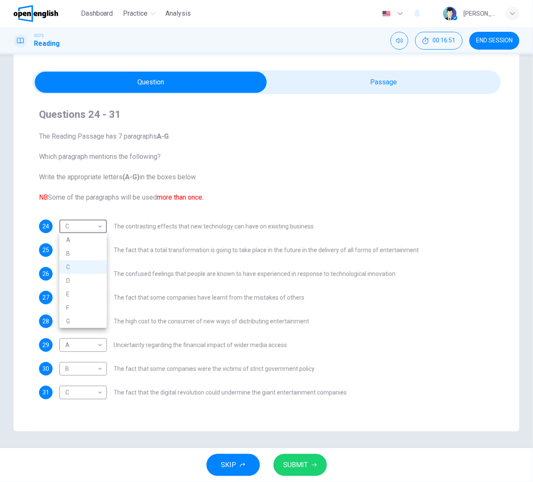
click at [80, 269] on li "C" at bounding box center [83, 268] width 48 height 14
click at [315, 467] on icon "button" at bounding box center [314, 465] width 5 height 5
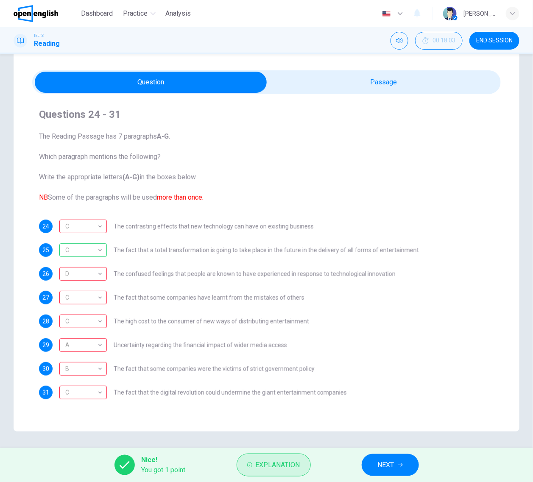
click at [280, 461] on span "Explanation" at bounding box center [278, 466] width 45 height 12
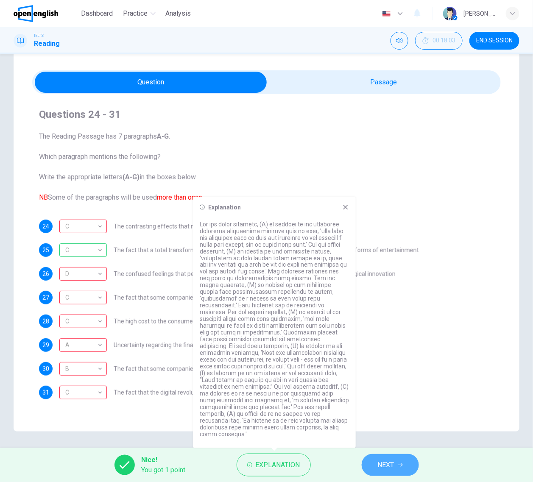
click at [383, 457] on button "NEXT" at bounding box center [390, 465] width 57 height 22
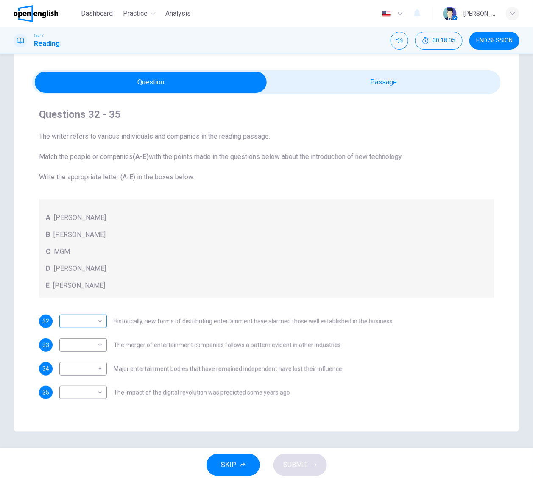
click at [96, 321] on body "This site uses cookies, as explained in our Privacy Policy . If you agree to th…" at bounding box center [266, 241] width 533 height 482
click at [96, 321] on div at bounding box center [266, 241] width 533 height 482
click at [83, 317] on body "This site uses cookies, as explained in our Privacy Policy . If you agree to th…" at bounding box center [266, 241] width 533 height 482
click at [88, 342] on li "B" at bounding box center [83, 349] width 48 height 14
type input "*"
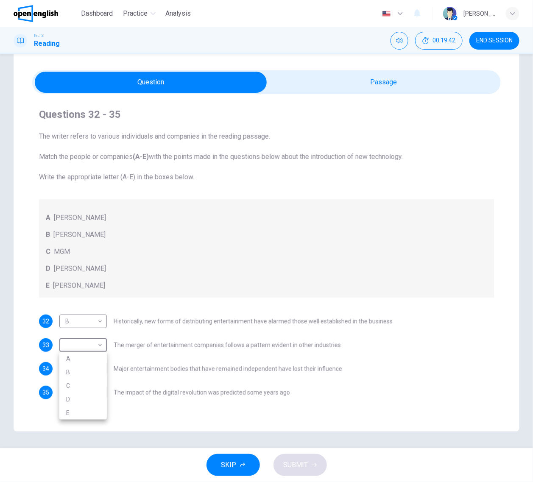
click at [88, 342] on body "This site uses cookies, as explained in our Privacy Policy . If you agree to th…" at bounding box center [266, 241] width 533 height 482
click at [90, 382] on li "C" at bounding box center [83, 386] width 48 height 14
type input "*"
click at [90, 359] on body "This site uses cookies, as explained in our Privacy Policy . If you agree to th…" at bounding box center [266, 241] width 533 height 482
click at [93, 425] on li "D" at bounding box center [83, 424] width 48 height 14
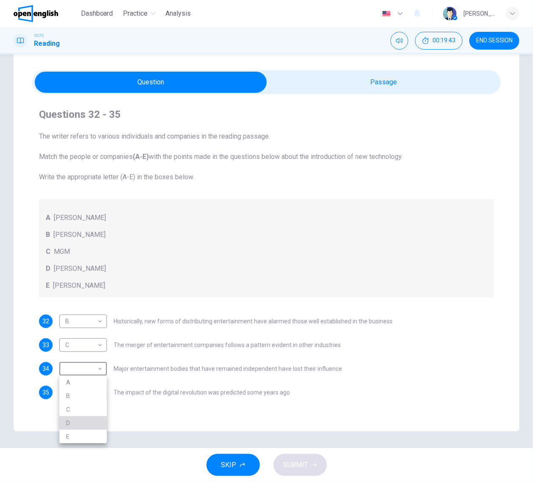
type input "*"
click at [92, 392] on body "This site uses cookies, as explained in our Privacy Policy . If you agree to th…" at bounding box center [266, 241] width 533 height 482
click at [80, 451] on li "D" at bounding box center [83, 447] width 48 height 14
type input "*"
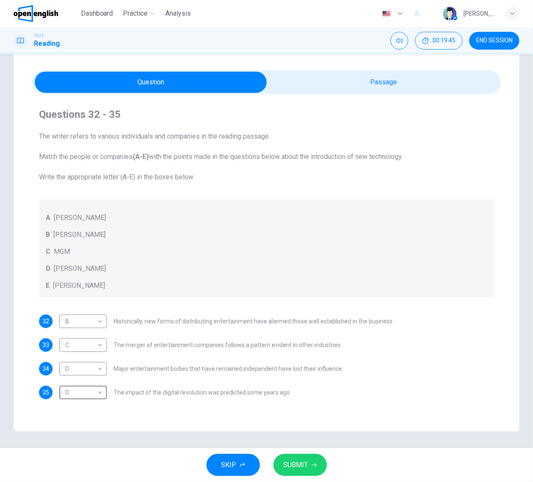
click at [81, 438] on ul "A B C D E" at bounding box center [83, 419] width 36 height 38
click at [298, 468] on span "SUBMIT" at bounding box center [296, 466] width 25 height 12
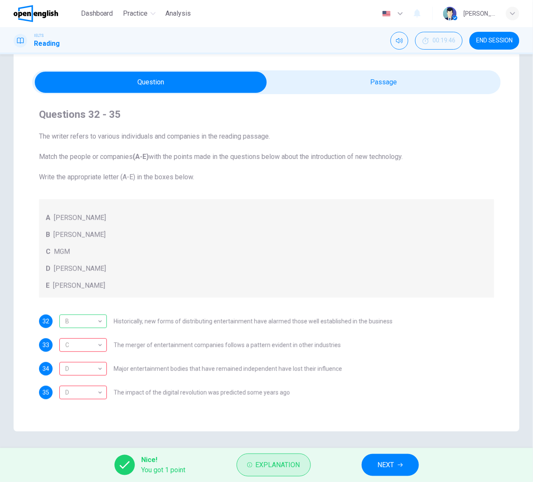
click at [243, 463] on button "Explanation" at bounding box center [274, 465] width 74 height 23
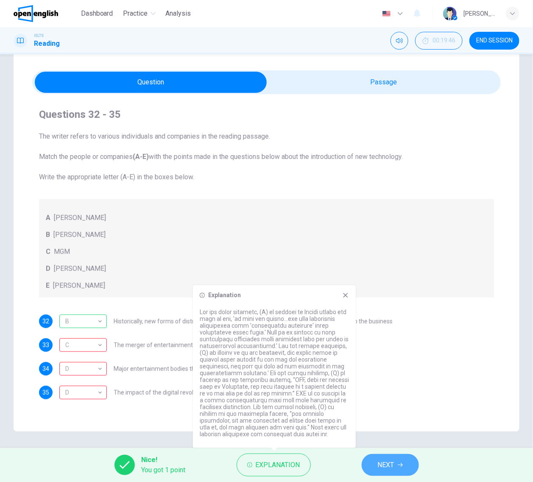
click at [397, 460] on button "NEXT" at bounding box center [390, 465] width 57 height 22
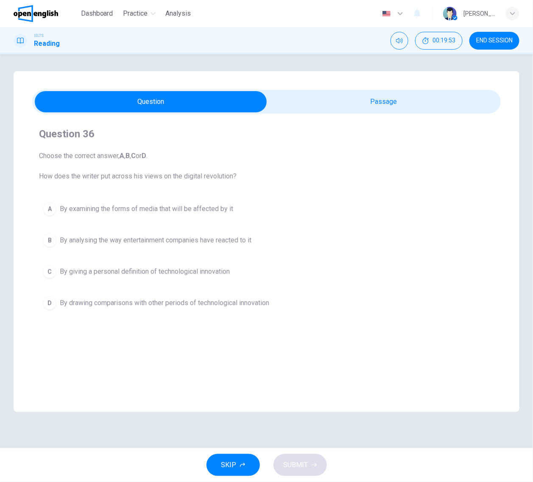
click at [320, 296] on button "D By drawing comparisons with other periods of technological innovation" at bounding box center [266, 303] width 455 height 21
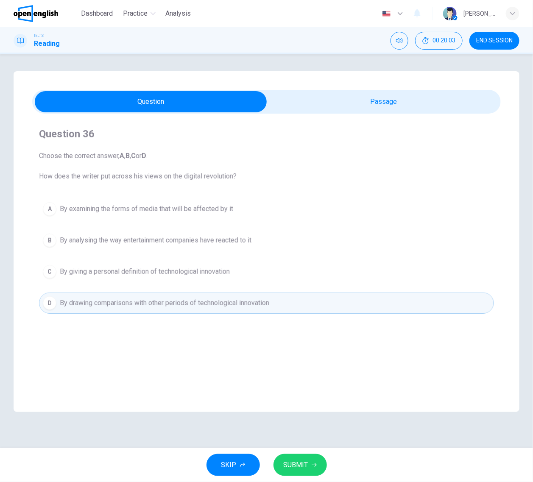
click at [151, 184] on div "Question 36 Choose the correct answer, A , B , C or D . How does the writer put…" at bounding box center [266, 220] width 469 height 200
click at [152, 216] on button "A By examining the forms of media that will be affected by it" at bounding box center [266, 209] width 455 height 21
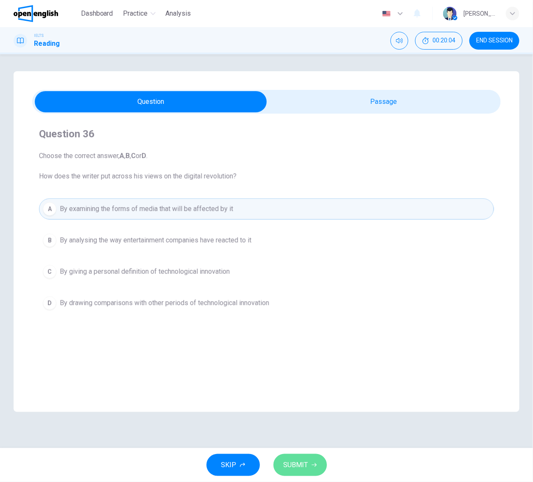
click at [285, 464] on span "SUBMIT" at bounding box center [296, 466] width 25 height 12
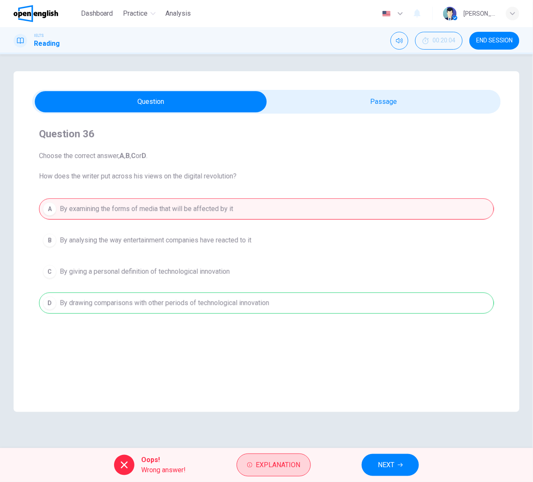
click at [266, 465] on span "Explanation" at bounding box center [278, 466] width 45 height 12
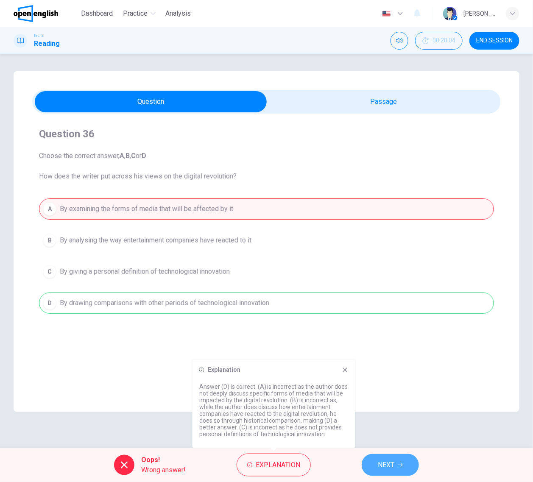
click at [401, 457] on button "NEXT" at bounding box center [390, 465] width 57 height 22
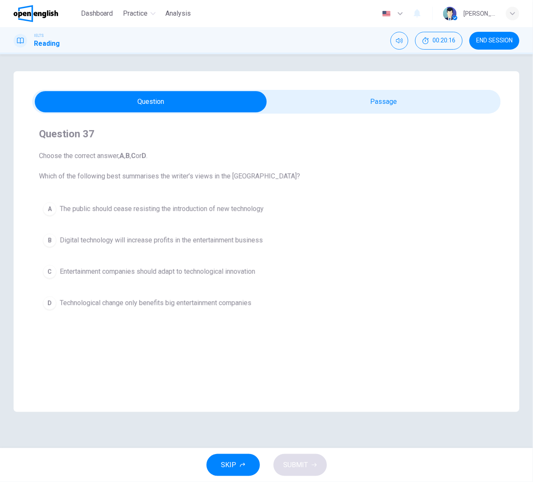
click at [122, 264] on button "C Entertainment companies should adapt to technological innovation" at bounding box center [266, 271] width 455 height 21
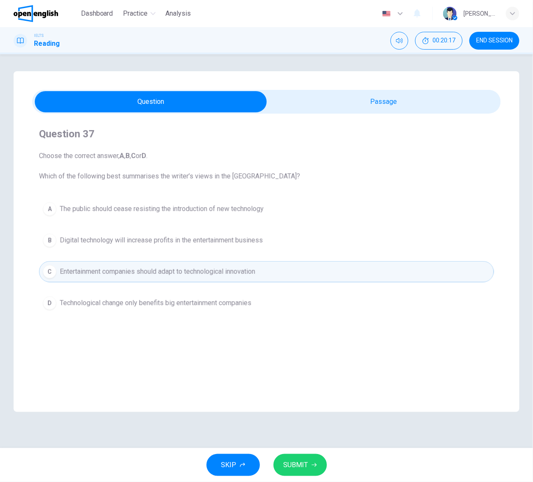
click at [284, 463] on span "SUBMIT" at bounding box center [296, 466] width 25 height 12
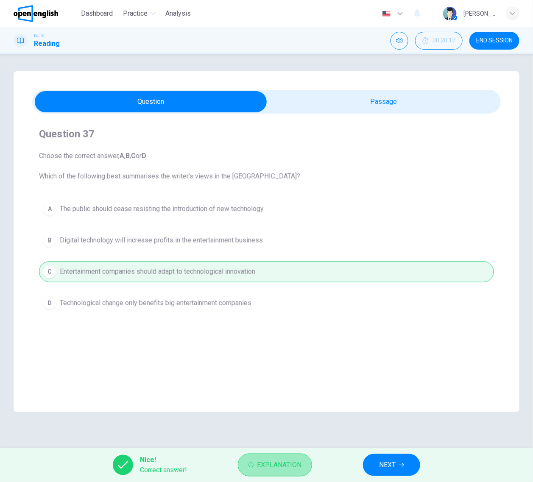
click at [249, 459] on button "Explanation" at bounding box center [275, 465] width 74 height 23
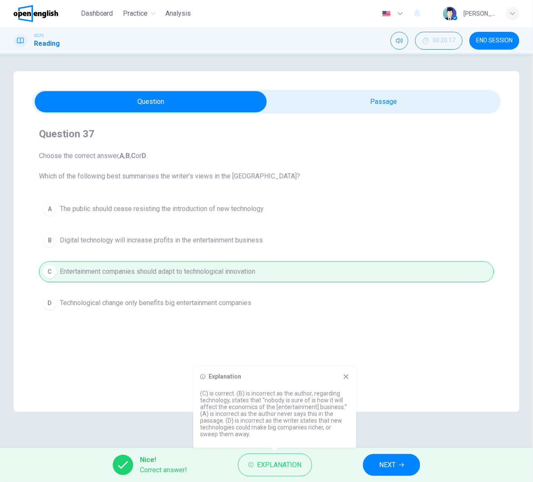
click at [404, 453] on div "Nice! Correct answer! Explanation NEXT" at bounding box center [266, 465] width 533 height 34
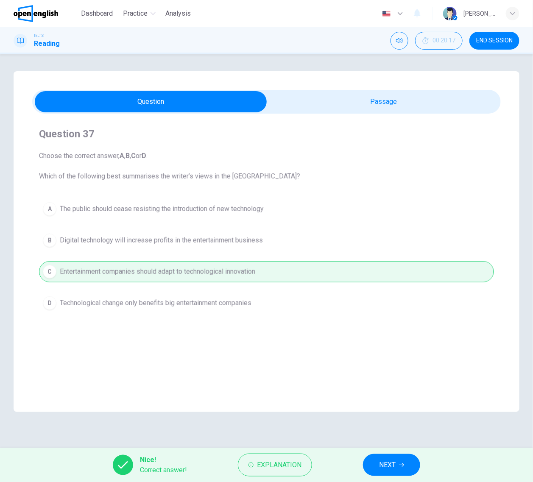
click at [404, 463] on icon "button" at bounding box center [401, 465] width 5 height 5
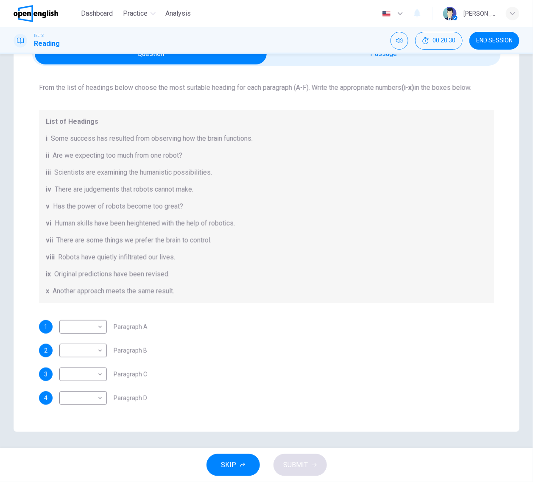
scroll to position [93, 0]
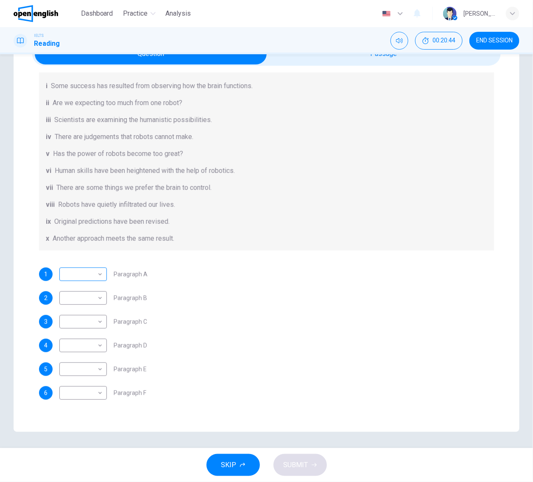
click at [64, 270] on body "This site uses cookies, as explained in our Privacy Policy . If you agree to th…" at bounding box center [266, 241] width 533 height 482
click at [68, 296] on li "ii" at bounding box center [83, 301] width 48 height 14
type input "**"
click at [70, 299] on body "This site uses cookies, as explained in our Privacy Policy . If you agree to th…" at bounding box center [266, 241] width 533 height 482
click at [78, 335] on li "iii" at bounding box center [83, 339] width 48 height 14
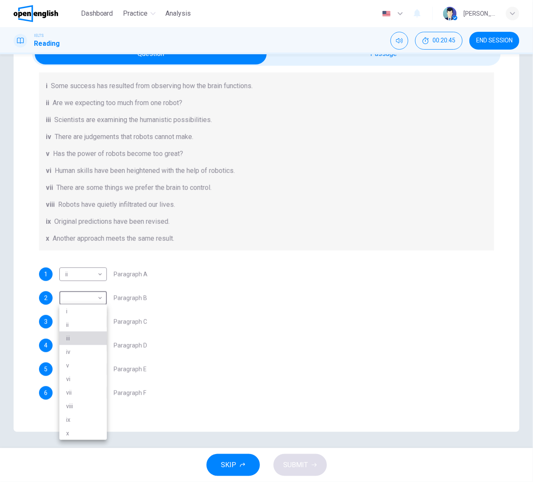
type input "***"
click at [76, 323] on body "This site uses cookies, as explained in our Privacy Policy . If you agree to th…" at bounding box center [266, 241] width 533 height 482
click at [78, 372] on li "iv" at bounding box center [83, 376] width 48 height 14
type input "**"
click at [81, 383] on body "This site uses cookies, as explained in our Privacy Policy . If you agree to th…" at bounding box center [266, 241] width 533 height 482
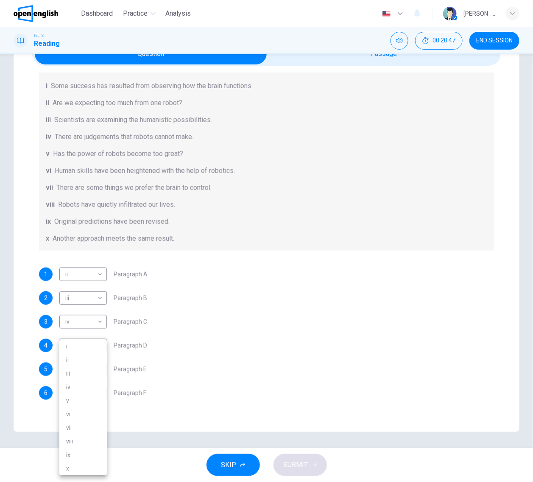
click at [80, 374] on li "iii" at bounding box center [83, 374] width 48 height 14
type input "***"
click at [85, 354] on body "This site uses cookies, as explained in our Privacy Policy . If you agree to th…" at bounding box center [266, 241] width 533 height 482
click at [95, 397] on li "v" at bounding box center [83, 401] width 48 height 14
type input "*"
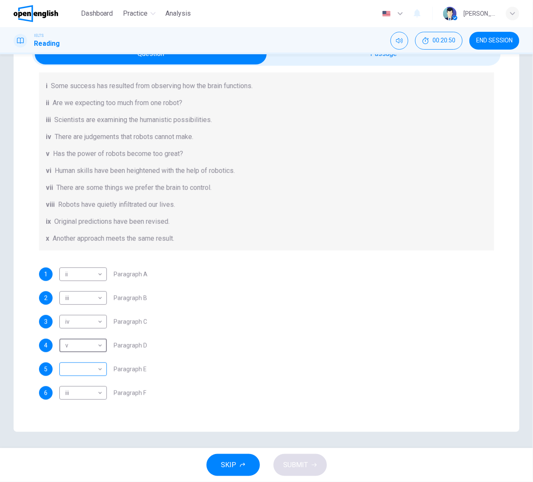
click at [91, 373] on body "This site uses cookies, as explained in our Privacy Policy . If you agree to th…" at bounding box center [266, 241] width 533 height 482
click at [86, 391] on li "iv" at bounding box center [83, 388] width 48 height 14
type input "**"
click at [292, 467] on span "SUBMIT" at bounding box center [296, 466] width 25 height 12
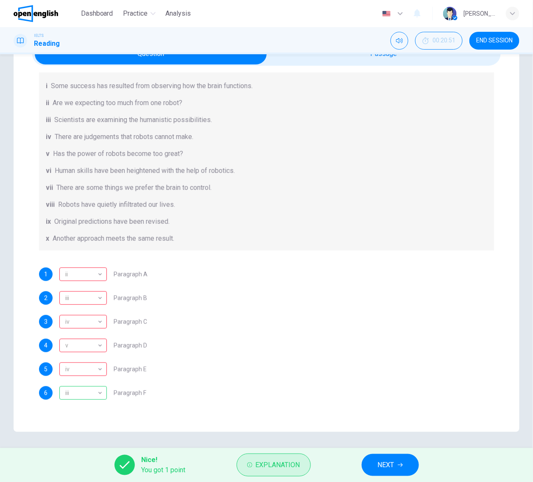
click at [252, 461] on button "Explanation" at bounding box center [274, 465] width 74 height 23
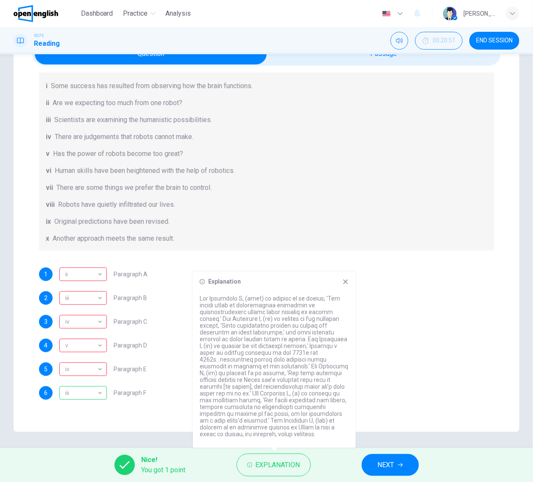
click at [392, 462] on span "NEXT" at bounding box center [386, 466] width 17 height 12
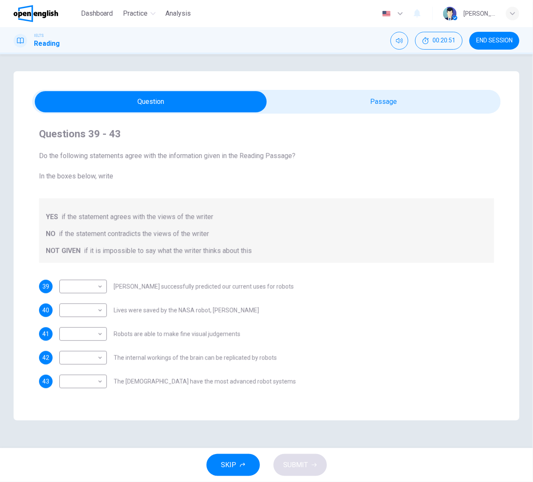
scroll to position [0, 0]
click at [92, 291] on body "This site uses cookies, as explained in our Privacy Policy . If you agree to th…" at bounding box center [266, 241] width 533 height 482
click at [98, 262] on div at bounding box center [266, 241] width 533 height 482
click at [96, 294] on body "This site uses cookies, as explained in our Privacy Policy . If you agree to th…" at bounding box center [266, 241] width 533 height 482
click at [83, 330] on li "NOT GIVEN" at bounding box center [83, 328] width 48 height 14
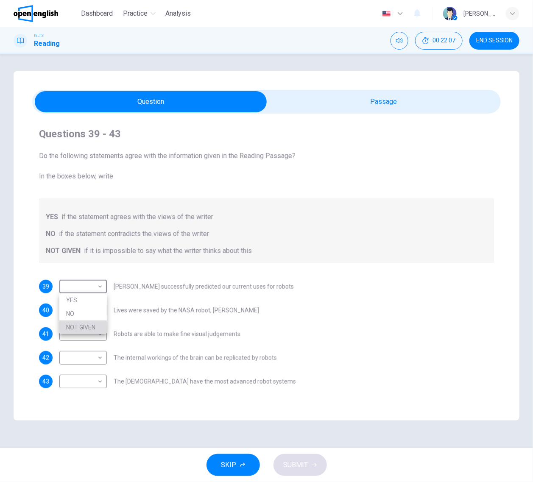
type input "*********"
click at [83, 315] on body "This site uses cookies, as explained in our Privacy Policy . If you agree to th…" at bounding box center [266, 241] width 533 height 482
click at [83, 339] on li "NO" at bounding box center [83, 338] width 48 height 14
type input "**"
click at [81, 336] on body "This site uses cookies, as explained in our Privacy Policy . If you agree to th…" at bounding box center [266, 241] width 533 height 482
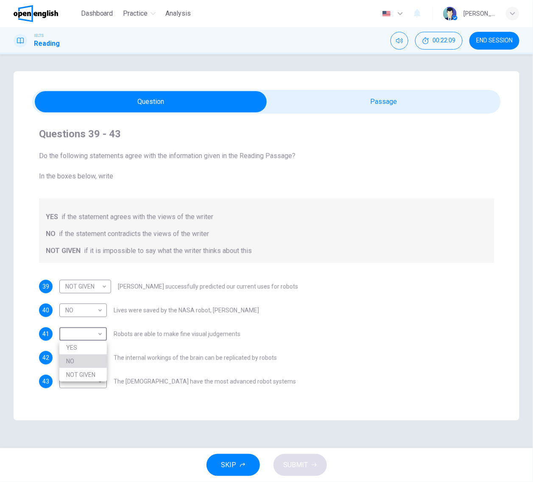
click at [83, 365] on li "NO" at bounding box center [83, 362] width 48 height 14
type input "**"
click at [81, 355] on body "This site uses cookies, as explained in our Privacy Policy . If you agree to th…" at bounding box center [266, 241] width 533 height 482
click at [81, 386] on li "NO" at bounding box center [83, 385] width 48 height 14
type input "**"
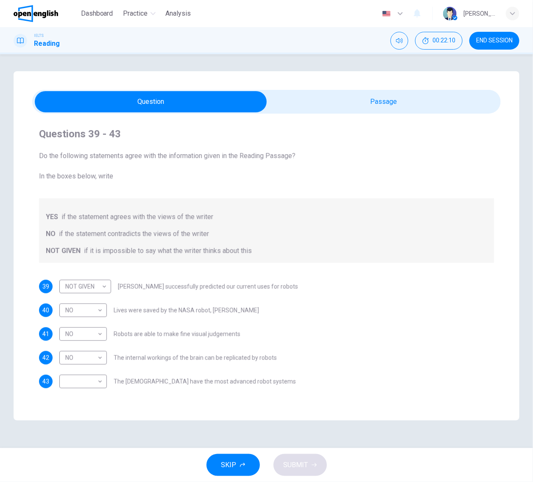
click at [83, 416] on div "Questions 39 - 43 Do the following statements agree with the information given …" at bounding box center [267, 246] width 506 height 350
click at [80, 384] on body "This site uses cookies, as explained in our Privacy Policy . If you agree to th…" at bounding box center [266, 241] width 533 height 482
click at [90, 416] on li "NOT GIVEN" at bounding box center [83, 423] width 48 height 14
type input "*********"
click at [302, 469] on span "SUBMIT" at bounding box center [296, 466] width 25 height 12
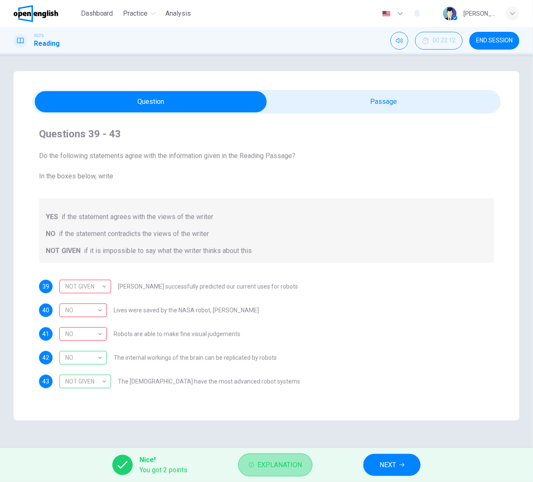
click at [274, 467] on span "Explanation" at bounding box center [280, 466] width 45 height 12
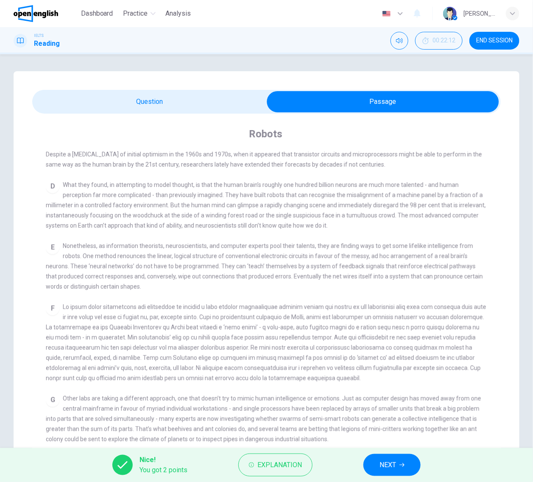
scroll to position [41, 0]
